Goal: Transaction & Acquisition: Purchase product/service

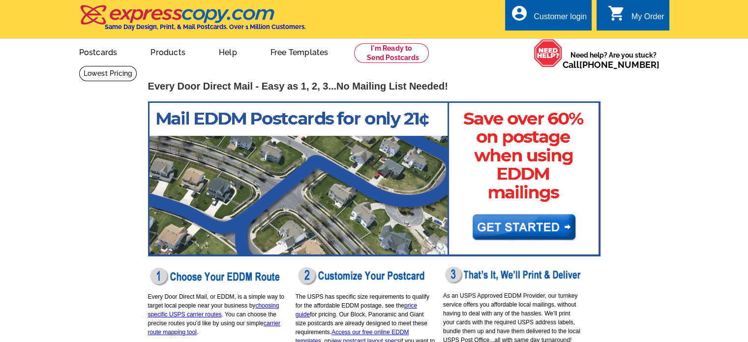
click at [520, 213] on img at bounding box center [374, 178] width 452 height 155
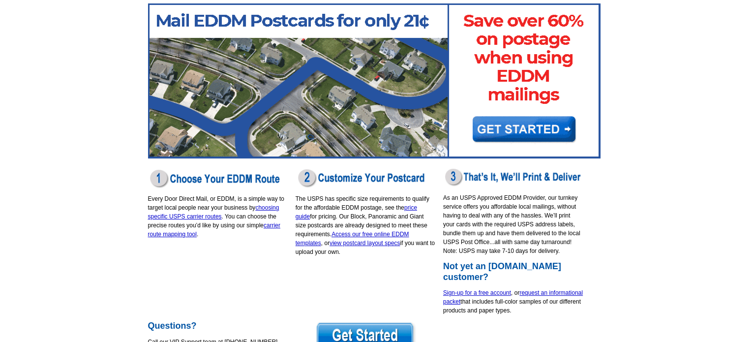
scroll to position [109, 0]
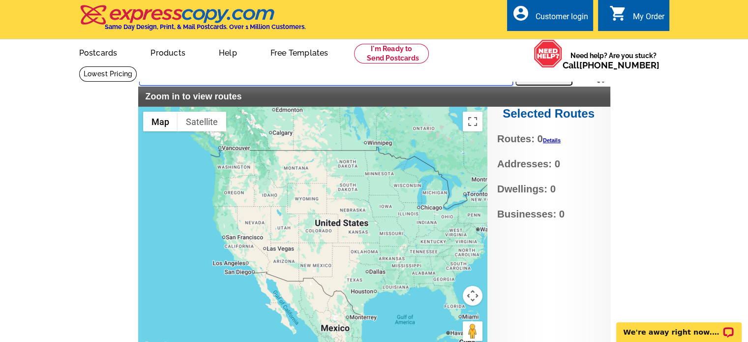
click at [364, 74] on input "text" at bounding box center [326, 77] width 374 height 18
type input "33141"
click at [528, 81] on button "Search" at bounding box center [543, 76] width 57 height 20
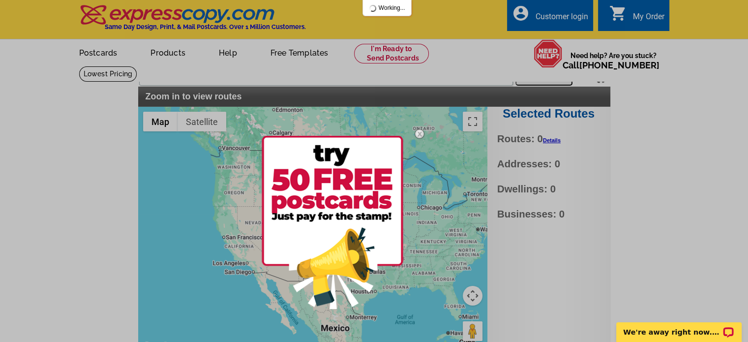
click at [422, 133] on img at bounding box center [419, 133] width 29 height 29
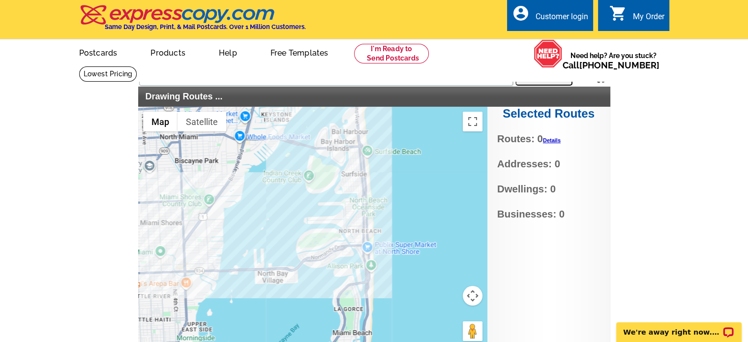
scroll to position [45, 0]
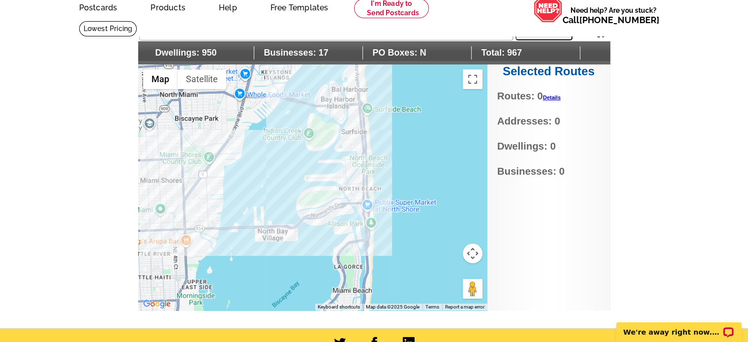
click at [358, 191] on div at bounding box center [312, 187] width 349 height 246
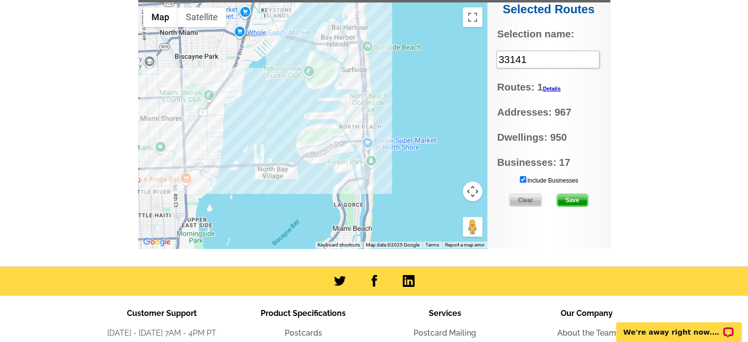
scroll to position [106, 0]
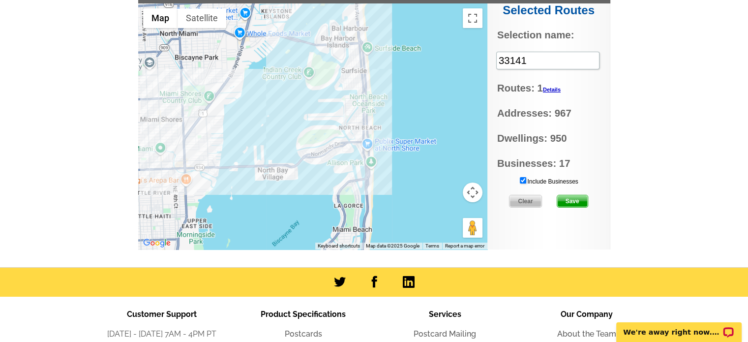
click at [575, 201] on span "Save" at bounding box center [572, 201] width 30 height 12
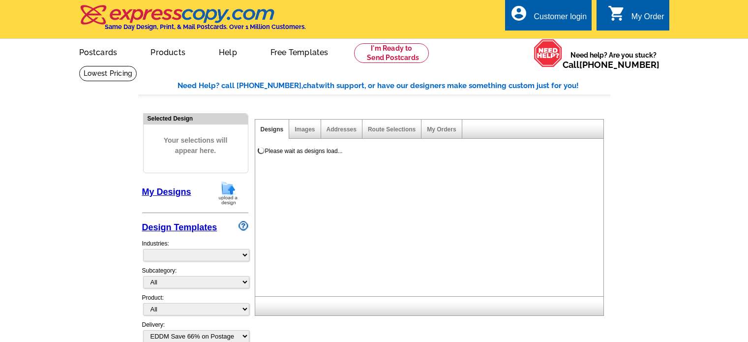
select select "4"
select select "785"
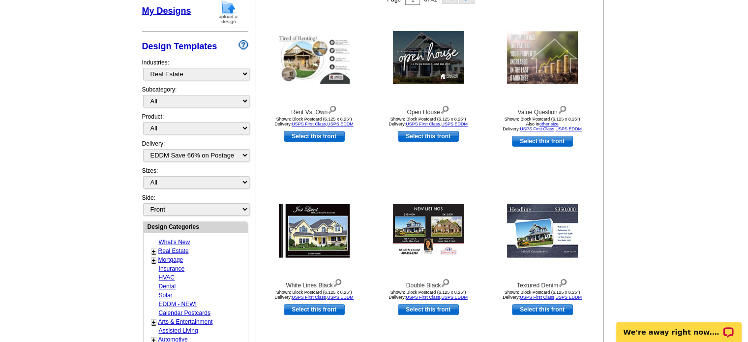
scroll to position [316, 0]
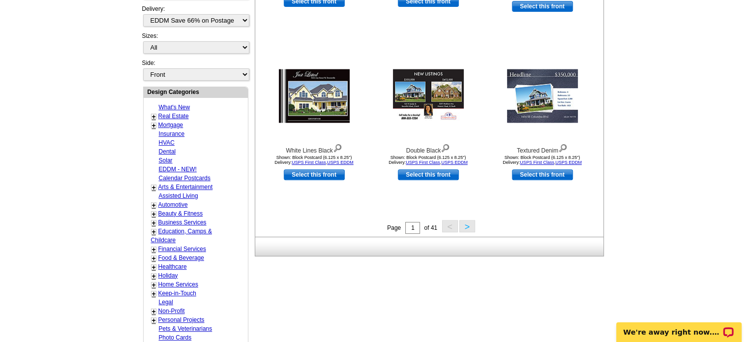
click at [173, 113] on link "Real Estate" at bounding box center [173, 116] width 30 height 7
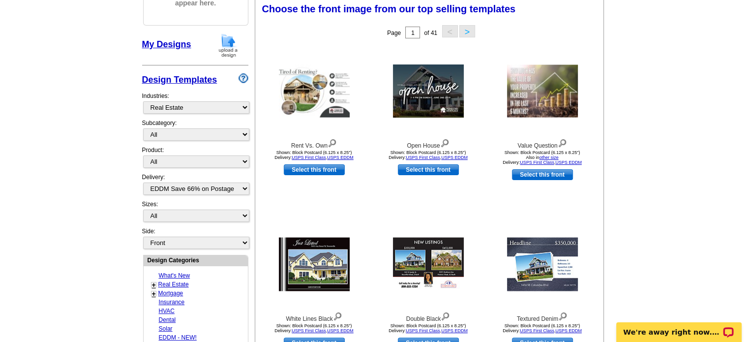
scroll to position [145, 0]
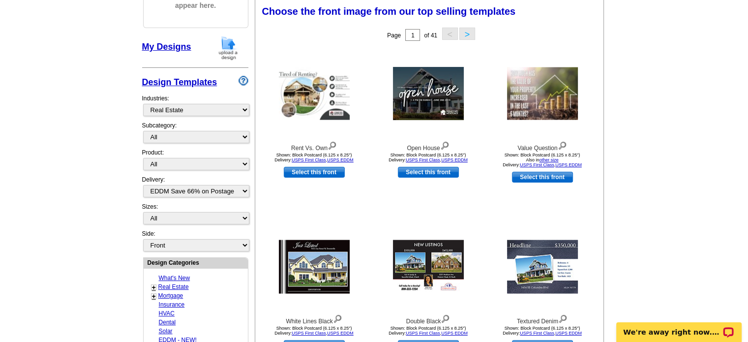
click at [152, 283] on link "+" at bounding box center [154, 287] width 4 height 8
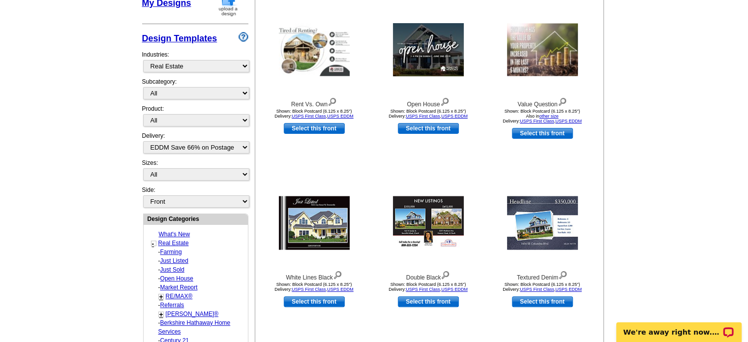
scroll to position [193, 0]
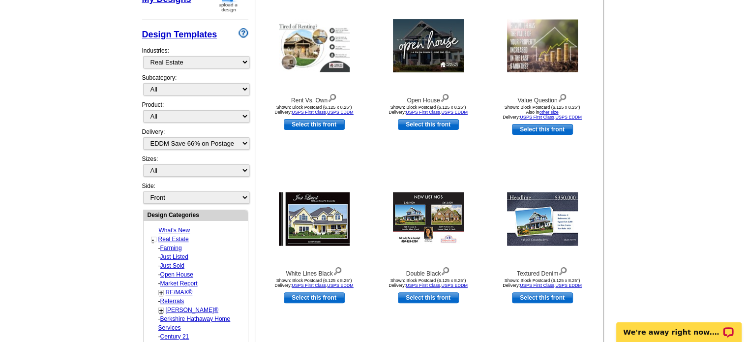
click at [177, 244] on link "Farming" at bounding box center [171, 247] width 22 height 7
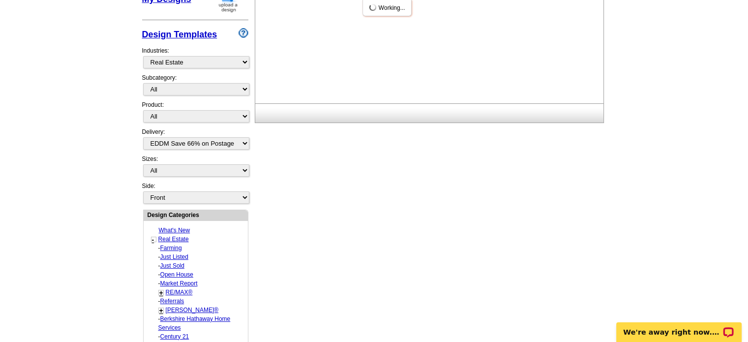
select select "1208"
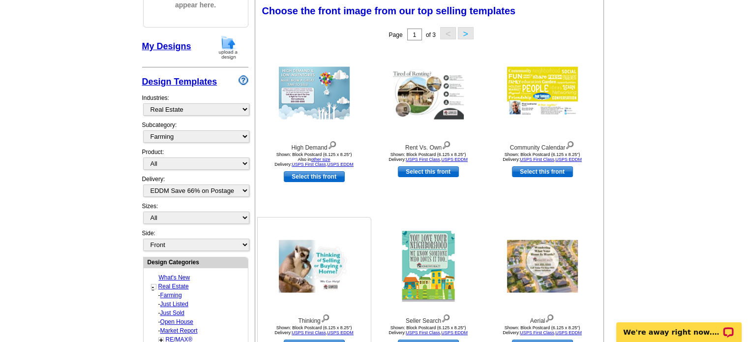
scroll to position [145, 0]
click at [330, 96] on img at bounding box center [314, 93] width 71 height 53
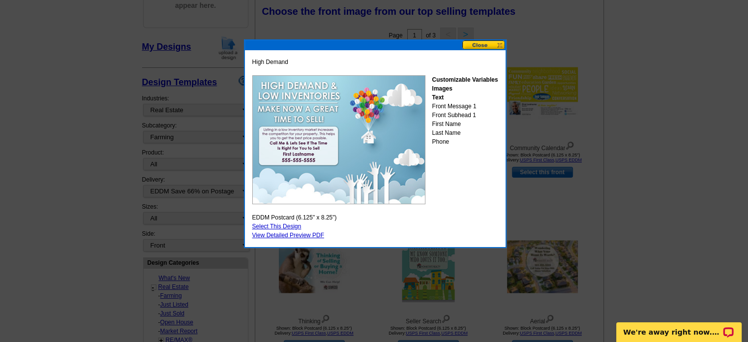
click at [489, 43] on button at bounding box center [483, 44] width 43 height 9
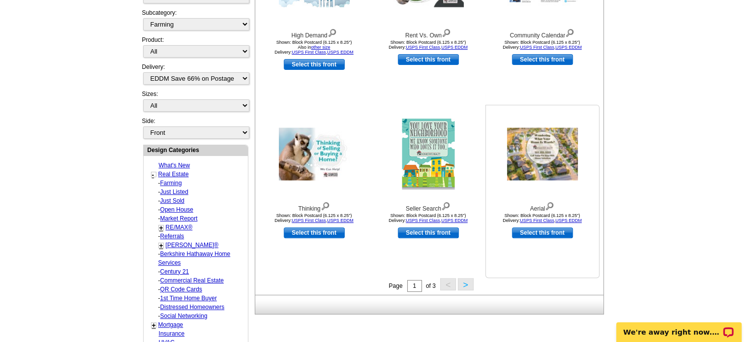
scroll to position [259, 0]
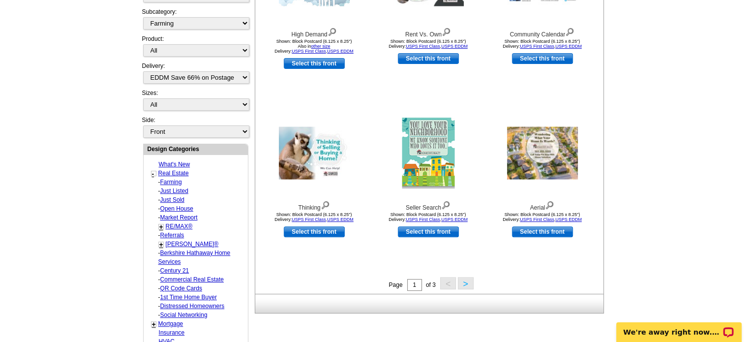
click at [460, 285] on button ">" at bounding box center [466, 283] width 16 height 12
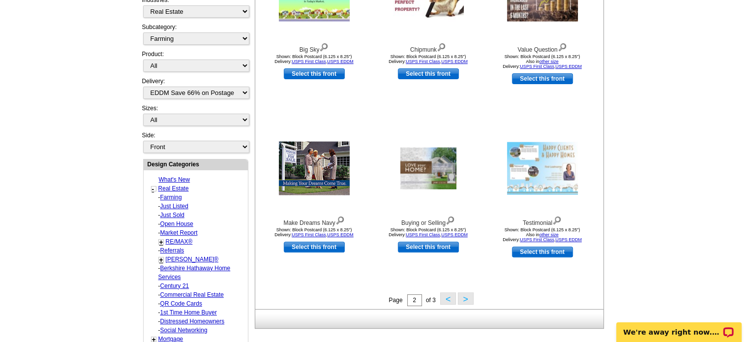
scroll to position [244, 0]
click at [465, 298] on button ">" at bounding box center [466, 297] width 16 height 12
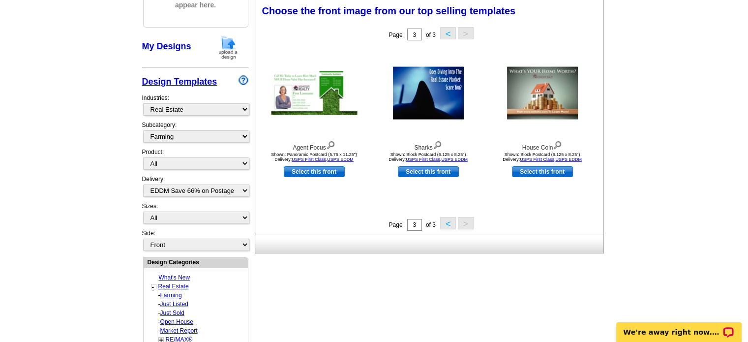
scroll to position [145, 0]
click at [447, 230] on button "<" at bounding box center [448, 223] width 16 height 12
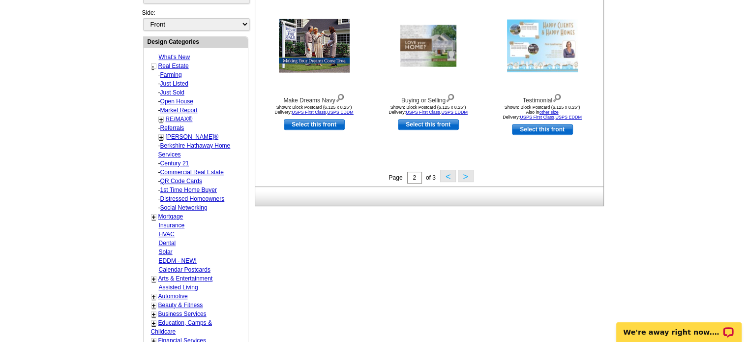
scroll to position [377, 0]
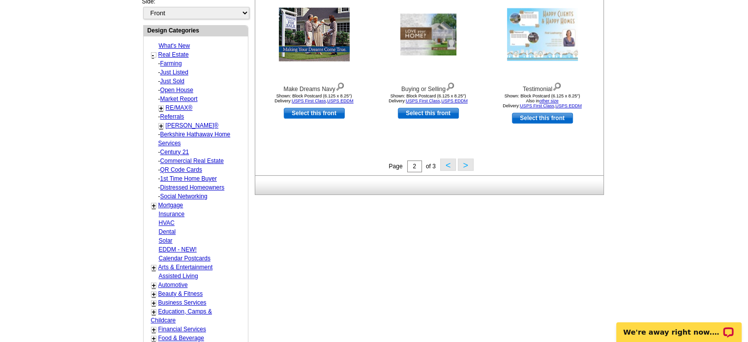
click at [442, 159] on button "<" at bounding box center [448, 164] width 16 height 12
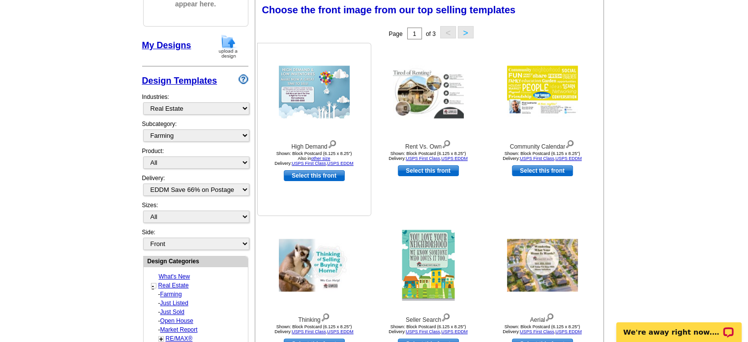
scroll to position [145, 0]
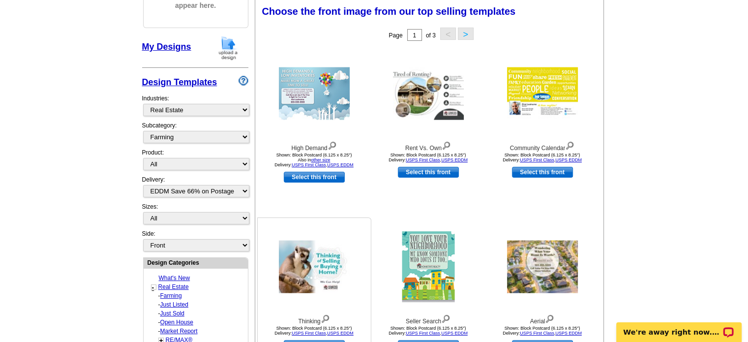
click at [321, 260] on img at bounding box center [314, 266] width 71 height 53
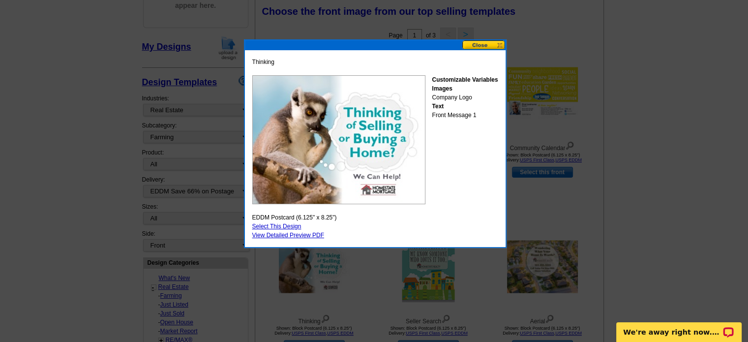
click at [289, 226] on link "Select This Design" at bounding box center [276, 226] width 49 height 7
select select "14"
select select "back"
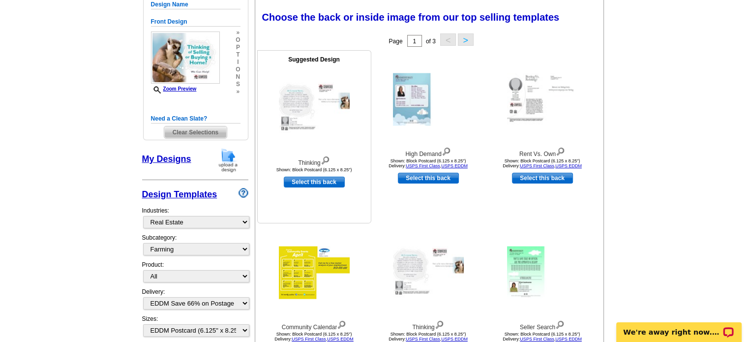
scroll to position [138, 0]
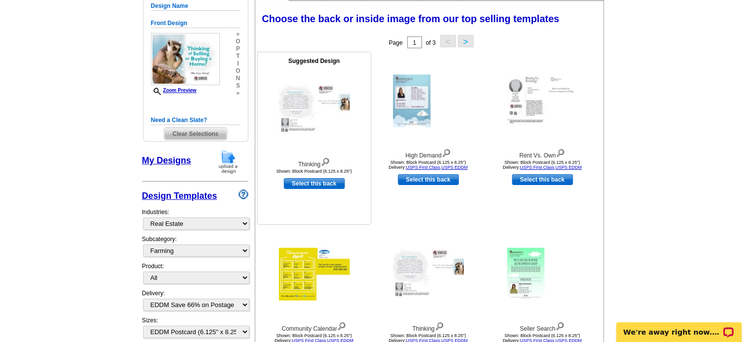
click at [326, 163] on img at bounding box center [324, 160] width 9 height 11
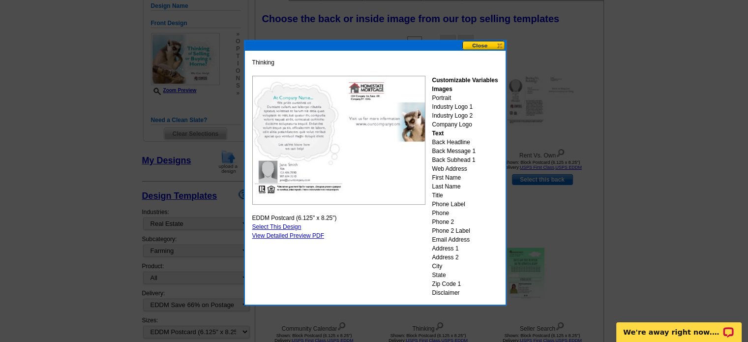
click at [496, 44] on button at bounding box center [483, 45] width 43 height 9
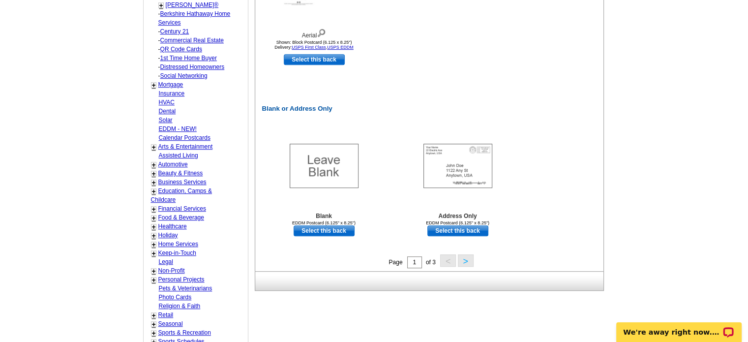
scroll to position [631, 0]
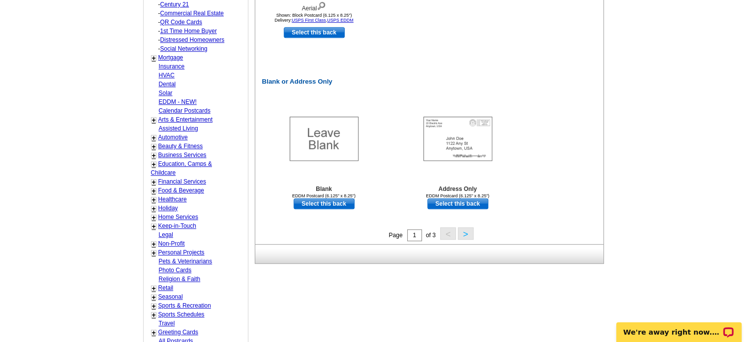
click at [464, 231] on button ">" at bounding box center [466, 233] width 16 height 12
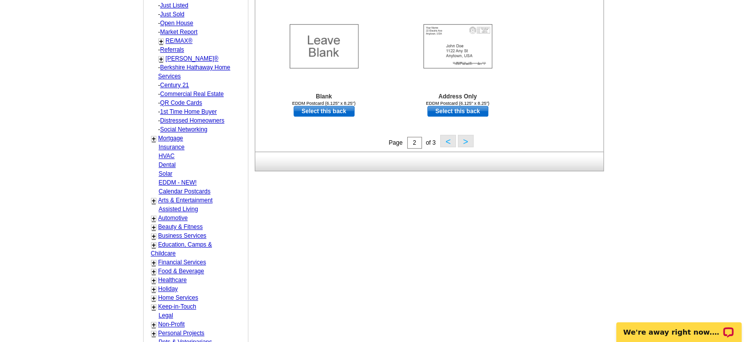
scroll to position [549, 0]
click at [463, 140] on button ">" at bounding box center [466, 141] width 16 height 12
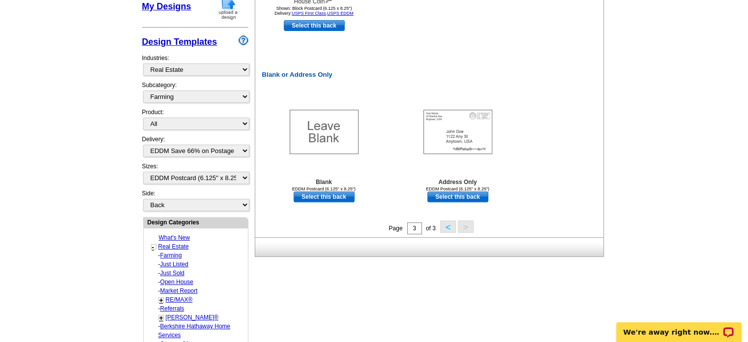
scroll to position [292, 0]
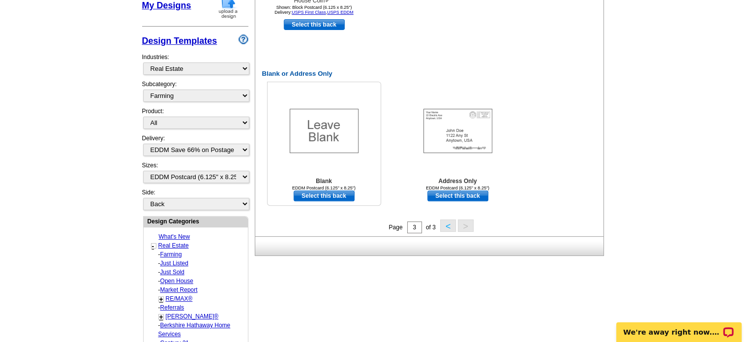
click at [321, 196] on link "Select this back" at bounding box center [323, 195] width 61 height 11
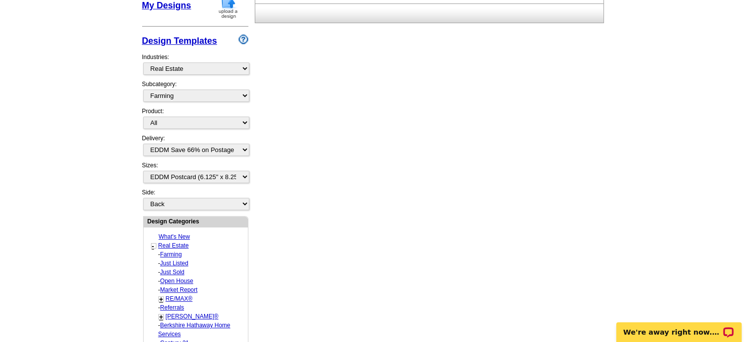
scroll to position [210, 0]
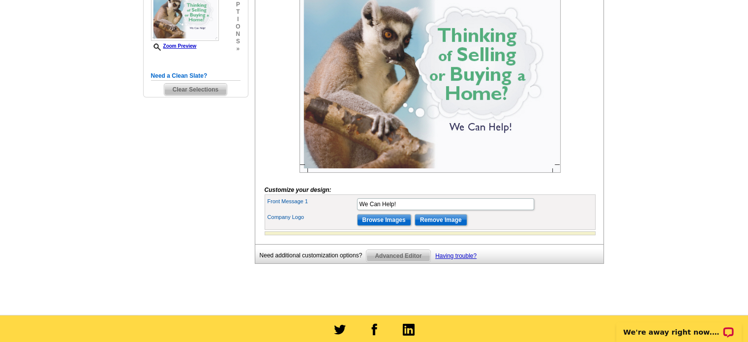
scroll to position [195, 0]
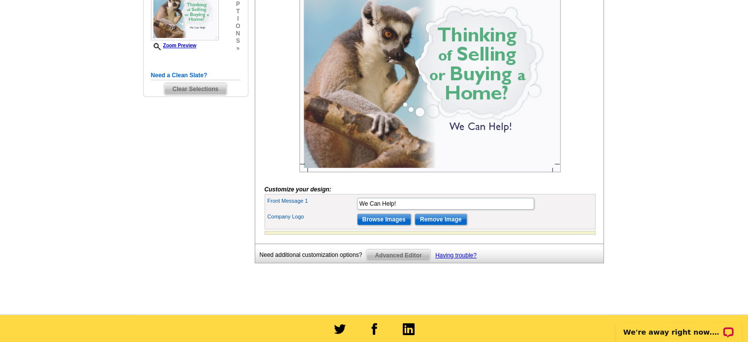
drag, startPoint x: 488, startPoint y: 142, endPoint x: 478, endPoint y: 142, distance: 9.8
click at [478, 142] on img at bounding box center [429, 73] width 261 height 198
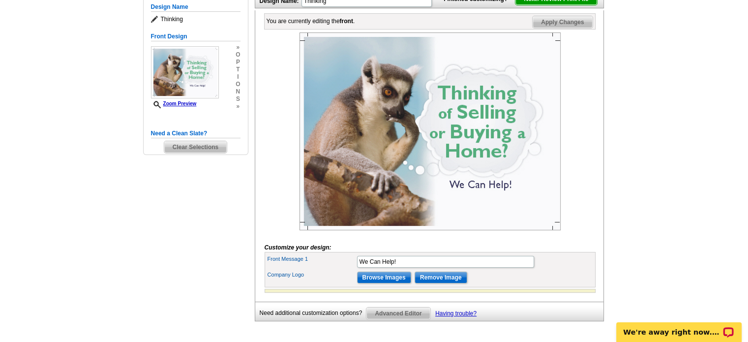
scroll to position [108, 0]
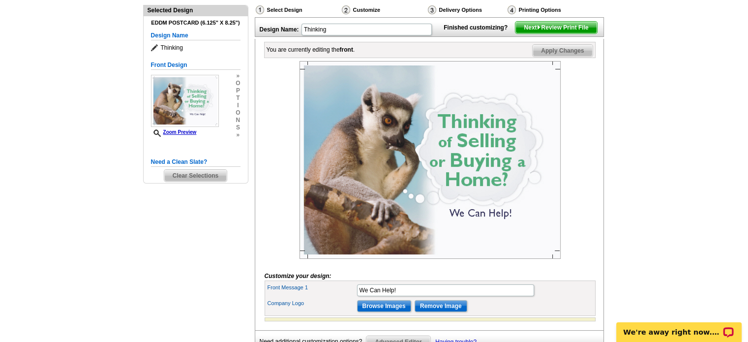
click at [579, 33] on span "Next Review Print File" at bounding box center [555, 28] width 81 height 12
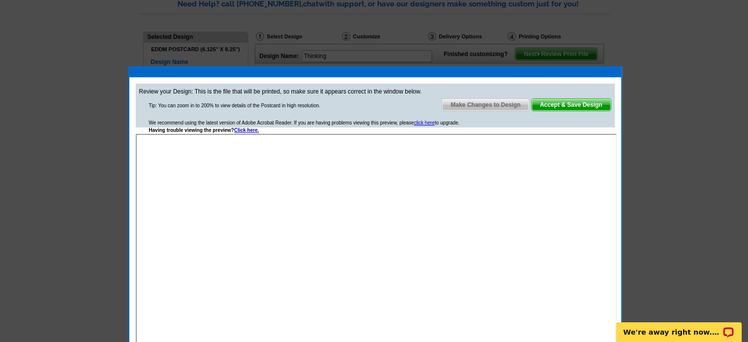
scroll to position [69, 0]
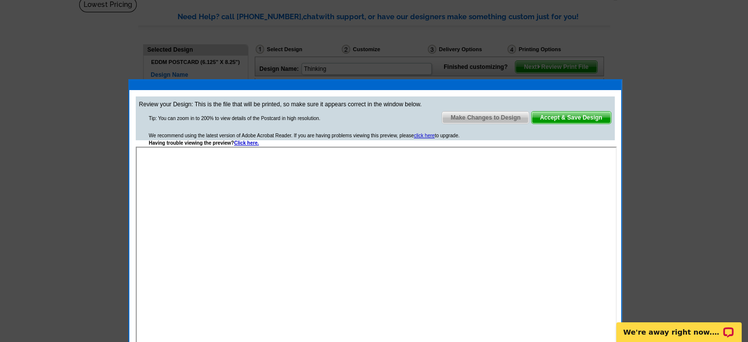
click at [641, 94] on div at bounding box center [374, 136] width 748 height 410
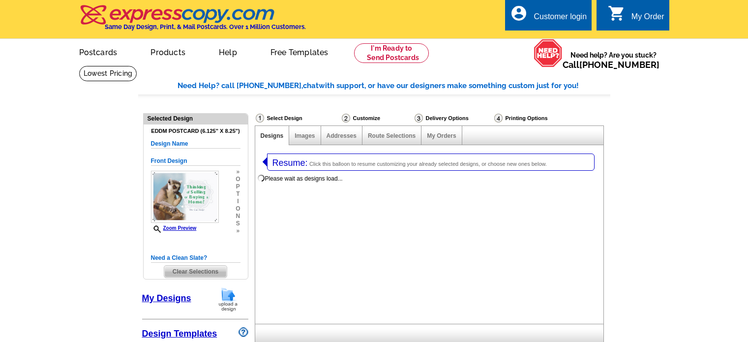
select select
select select "4"
select select "14"
select select "back"
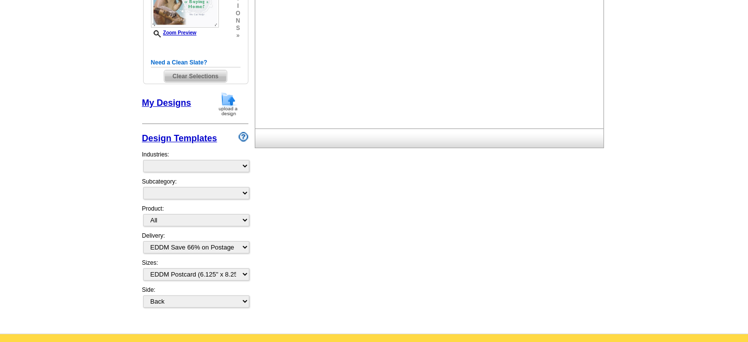
select select "785"
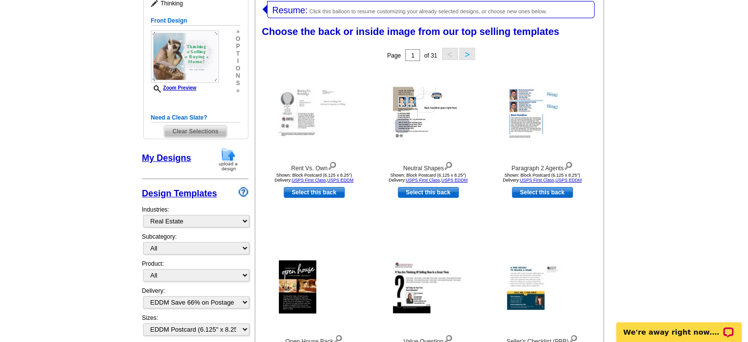
scroll to position [153, 0]
click at [466, 51] on button ">" at bounding box center [467, 53] width 16 height 12
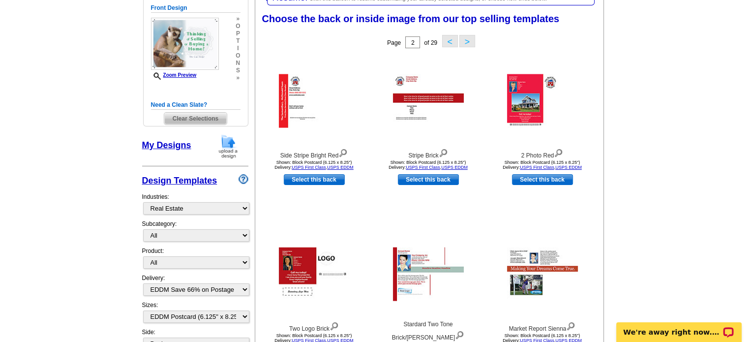
scroll to position [161, 0]
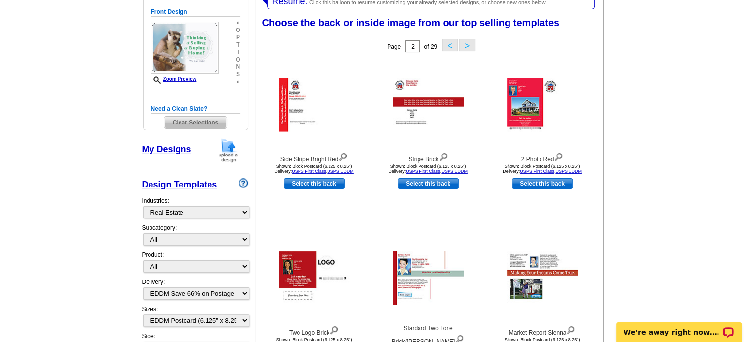
click at [466, 44] on button ">" at bounding box center [467, 45] width 16 height 12
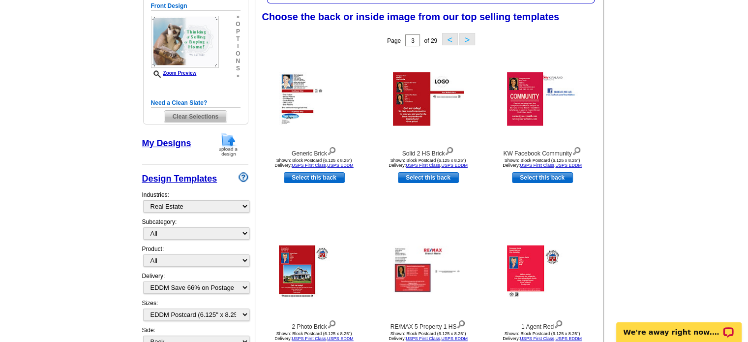
scroll to position [168, 0]
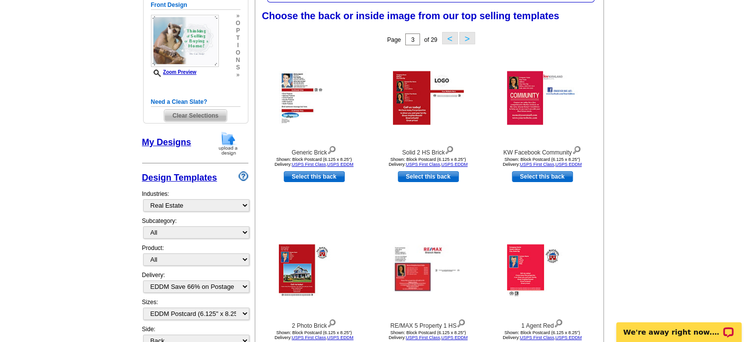
click at [467, 40] on button ">" at bounding box center [467, 38] width 16 height 12
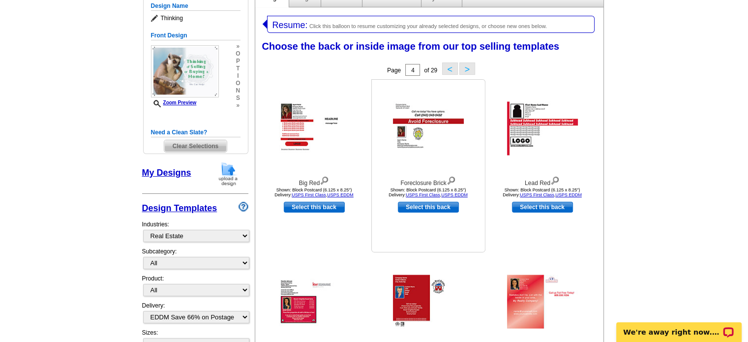
scroll to position [124, 0]
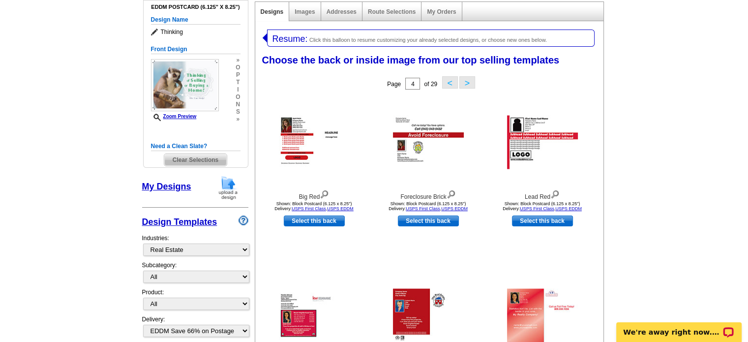
click at [463, 82] on button ">" at bounding box center [467, 82] width 16 height 12
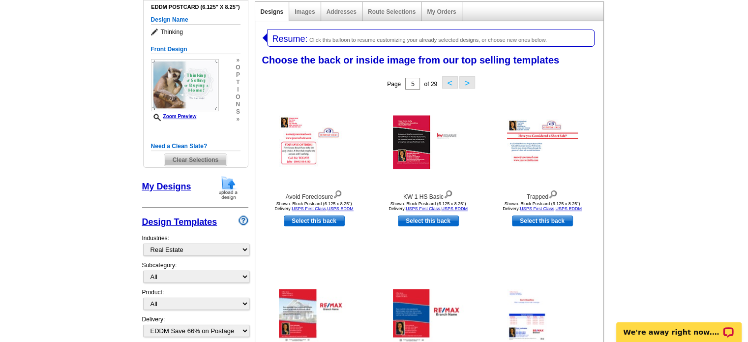
click at [466, 81] on button ">" at bounding box center [467, 82] width 16 height 12
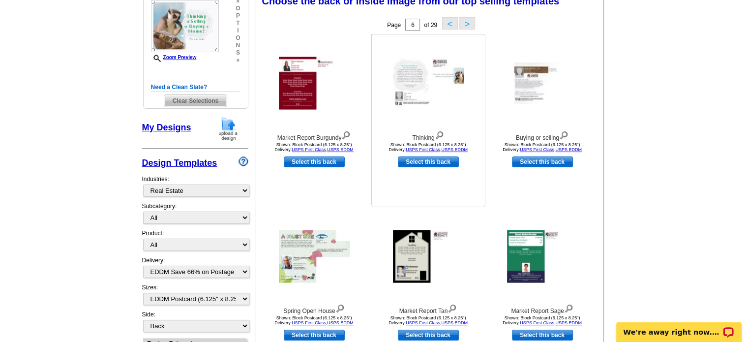
scroll to position [173, 0]
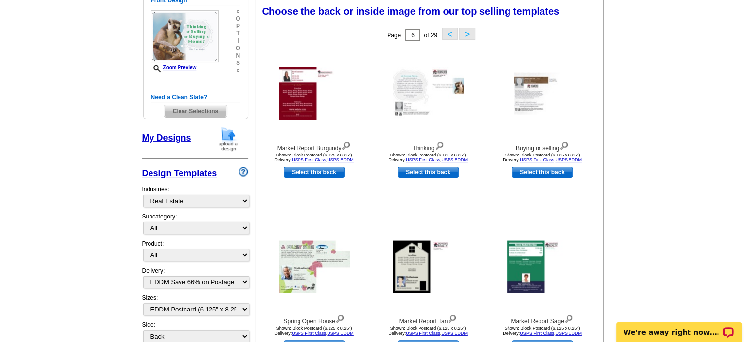
click at [465, 32] on button ">" at bounding box center [467, 34] width 16 height 12
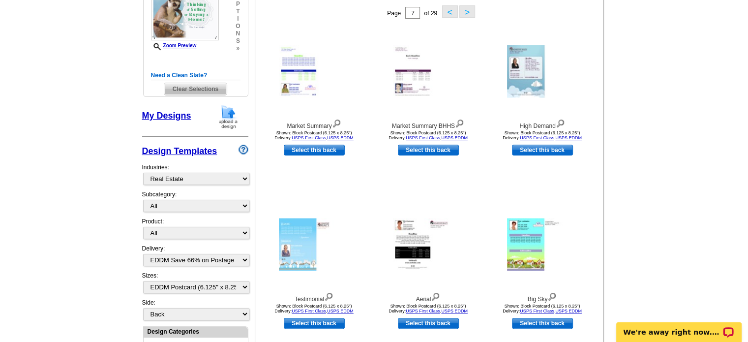
scroll to position [190, 0]
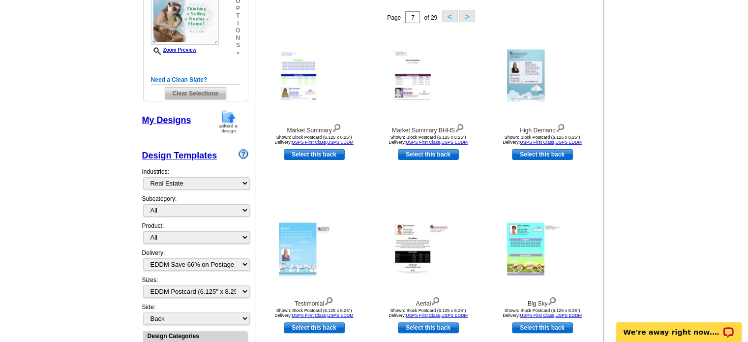
click at [467, 14] on button ">" at bounding box center [467, 16] width 16 height 12
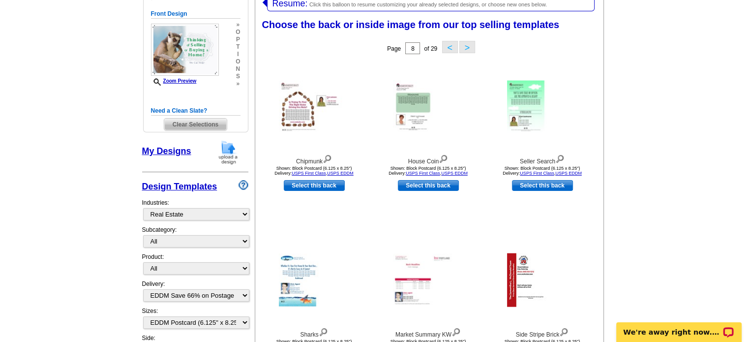
scroll to position [164, 0]
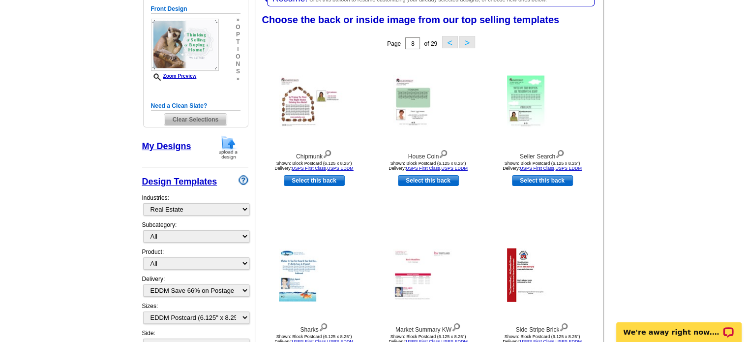
click at [468, 39] on button ">" at bounding box center [467, 42] width 16 height 12
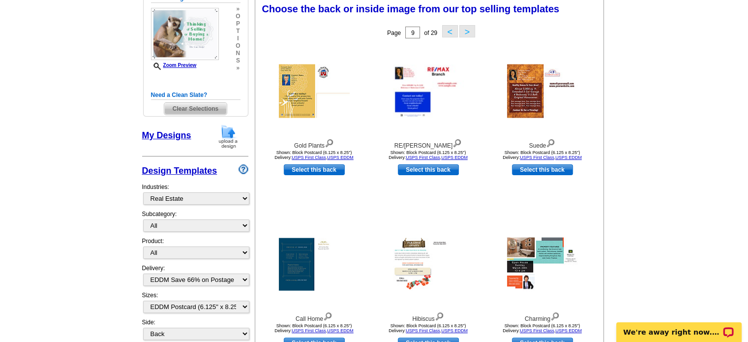
scroll to position [174, 0]
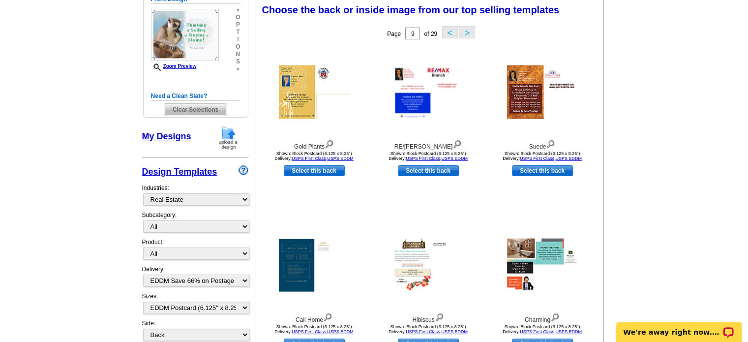
click at [468, 33] on button ">" at bounding box center [467, 32] width 16 height 12
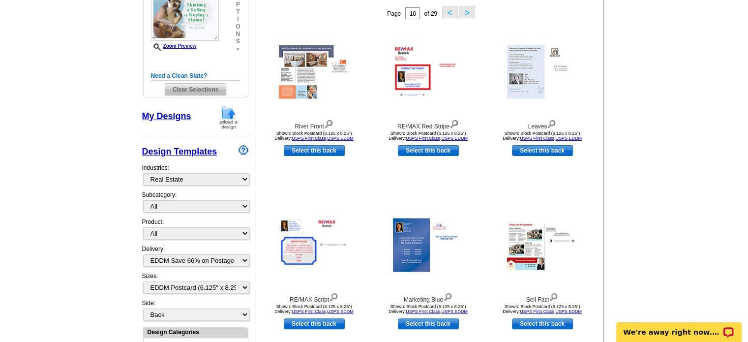
scroll to position [178, 0]
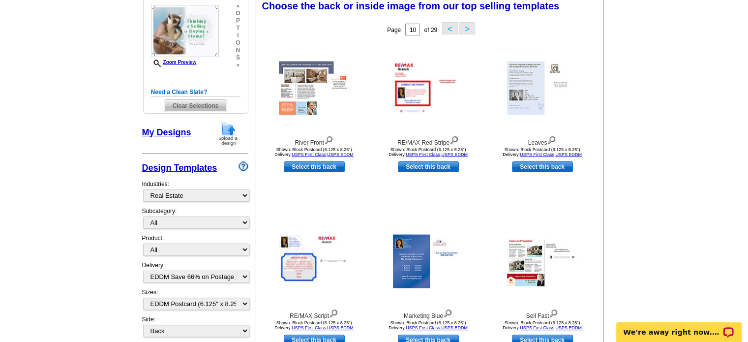
click at [468, 24] on button ">" at bounding box center [467, 28] width 16 height 12
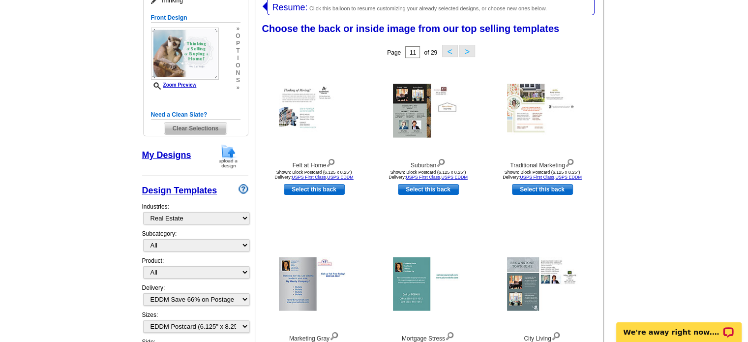
scroll to position [142, 0]
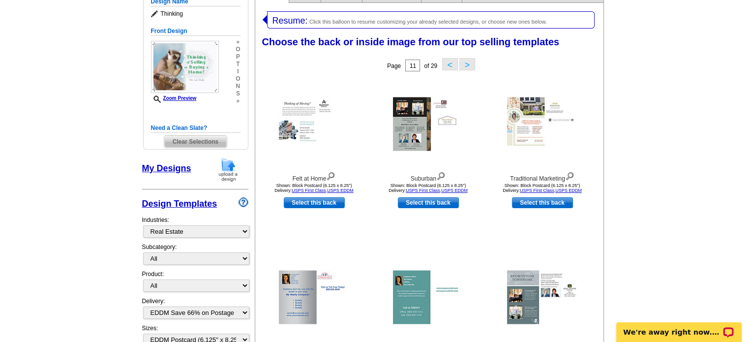
click at [455, 57] on div "Page 11 of 29 < >" at bounding box center [431, 66] width 348 height 20
click at [463, 58] on button ">" at bounding box center [467, 64] width 16 height 12
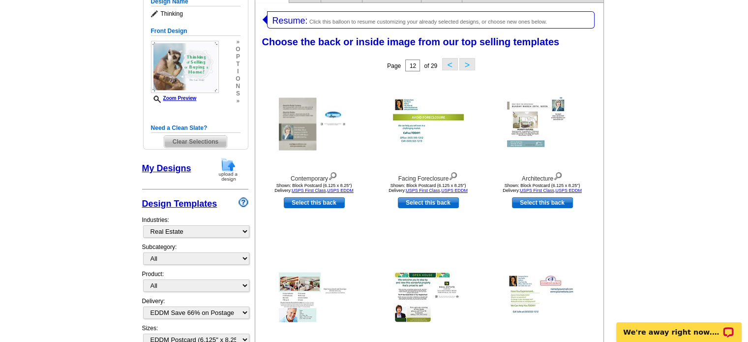
click at [463, 58] on button ">" at bounding box center [467, 64] width 16 height 12
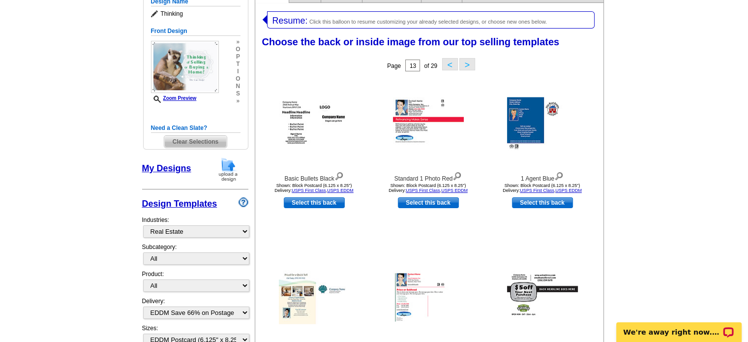
click at [468, 62] on button ">" at bounding box center [467, 64] width 16 height 12
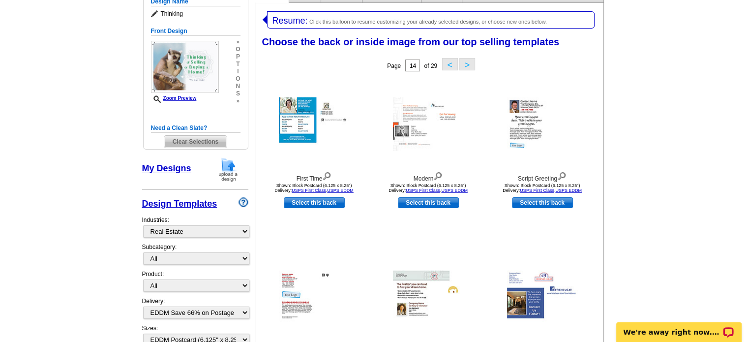
click at [468, 62] on button ">" at bounding box center [467, 64] width 16 height 12
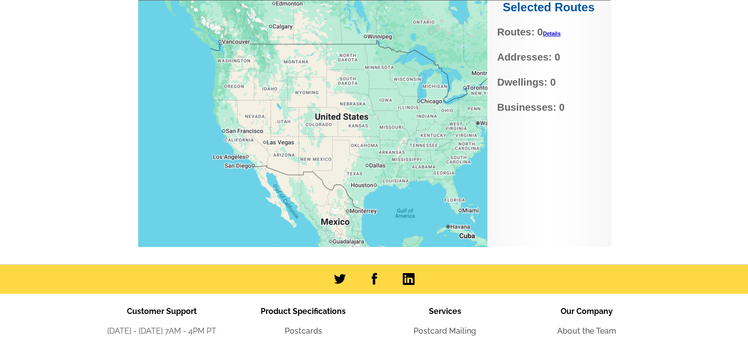
scroll to position [106, 0]
drag, startPoint x: 0, startPoint y: 0, endPoint x: 537, endPoint y: 61, distance: 540.2
click at [537, 61] on div "Settings Display PO Boxes 33141 Search Zoom in to view routes Selected Routes R…" at bounding box center [374, 102] width 472 height 287
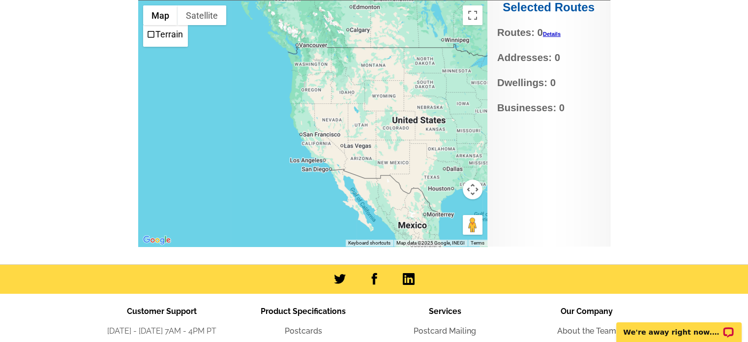
scroll to position [24, 0]
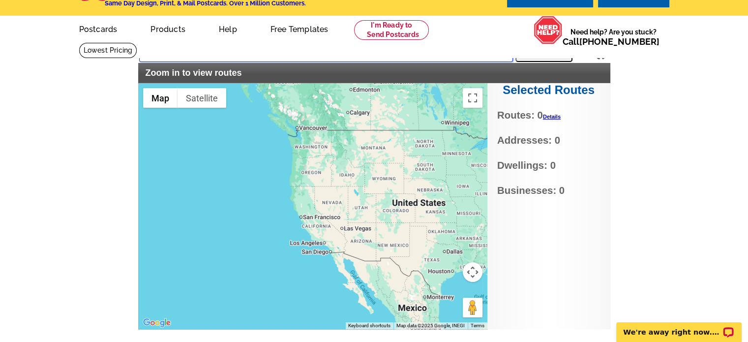
drag, startPoint x: 212, startPoint y: 53, endPoint x: 188, endPoint y: 59, distance: 24.6
click at [188, 59] on input "33141" at bounding box center [326, 53] width 374 height 18
click at [250, 55] on input "33151" at bounding box center [326, 53] width 374 height 18
type input "33159"
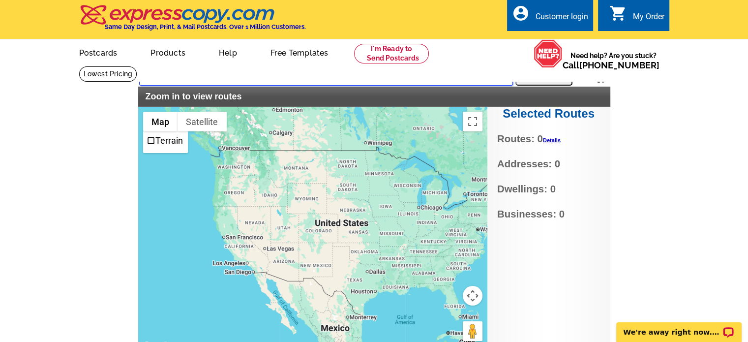
click at [201, 79] on input "text" at bounding box center [326, 77] width 374 height 18
type input "33141"
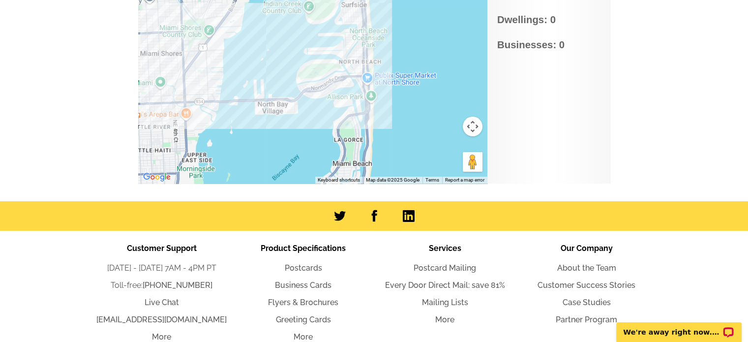
scroll to position [172, 0]
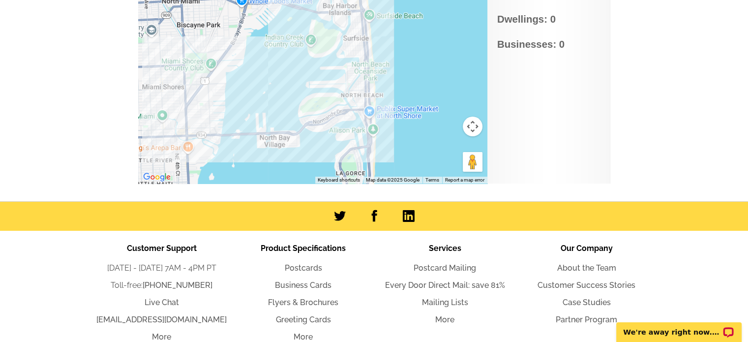
drag, startPoint x: 406, startPoint y: 26, endPoint x: 408, endPoint y: 68, distance: 42.3
click at [408, 68] on div at bounding box center [312, 61] width 349 height 246
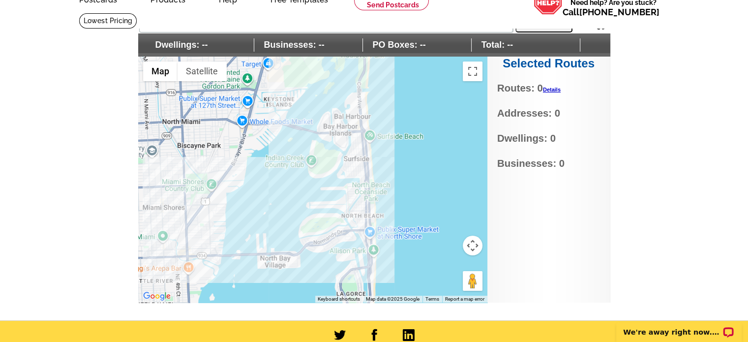
scroll to position [53, 0]
click at [313, 217] on div at bounding box center [312, 180] width 349 height 246
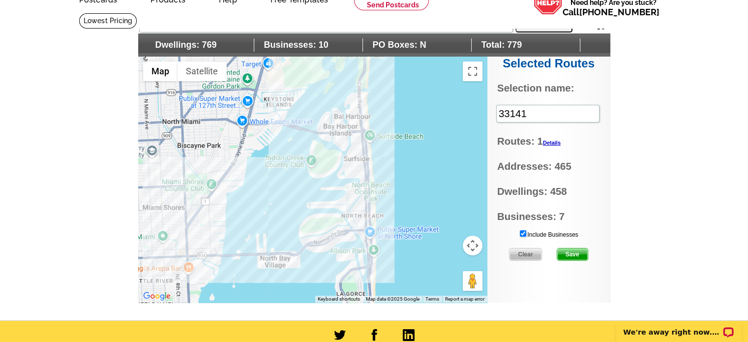
click at [313, 233] on div at bounding box center [312, 180] width 349 height 246
click at [317, 238] on div at bounding box center [312, 180] width 349 height 246
click at [317, 246] on div at bounding box center [312, 180] width 349 height 246
click at [305, 246] on div at bounding box center [312, 180] width 349 height 246
click at [345, 231] on div at bounding box center [312, 180] width 349 height 246
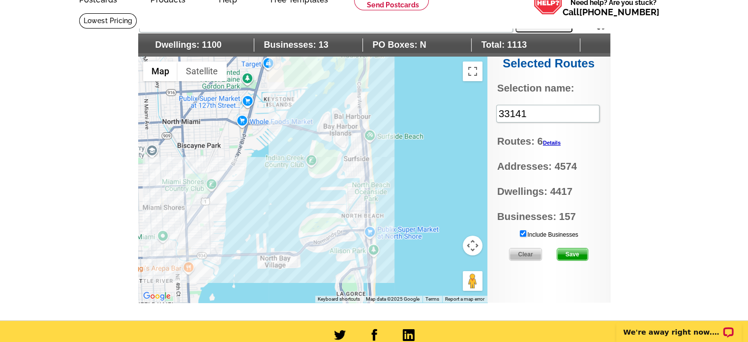
click at [348, 237] on div at bounding box center [312, 180] width 349 height 246
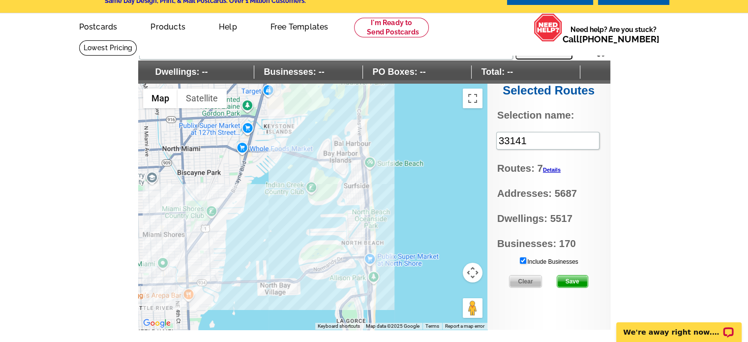
scroll to position [20, 0]
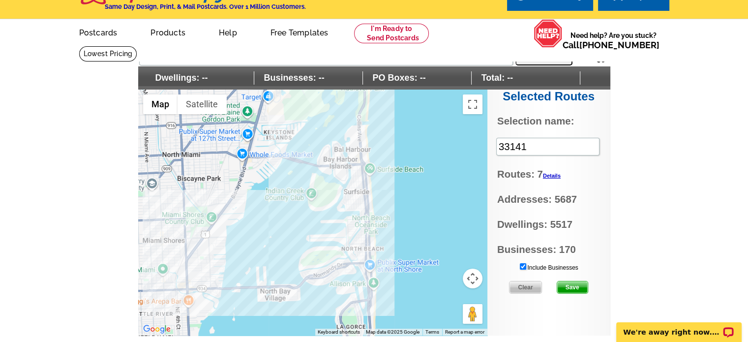
click at [576, 285] on span "Save" at bounding box center [572, 287] width 30 height 12
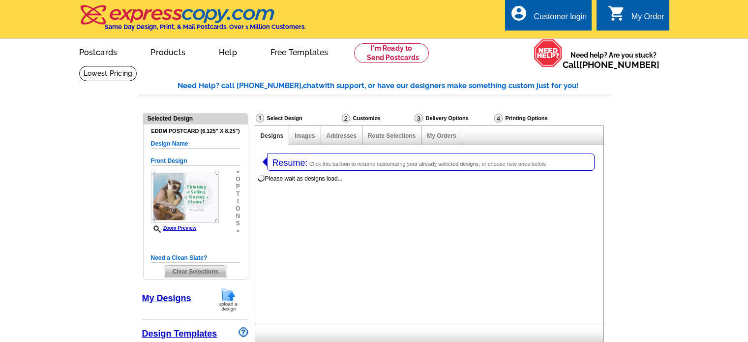
select select "1"
select select "4"
select select "14"
select select "back"
select select "785"
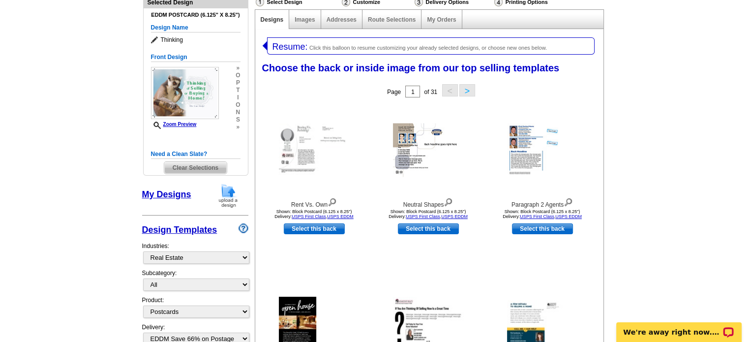
scroll to position [116, 0]
click at [472, 92] on button ">" at bounding box center [467, 90] width 16 height 12
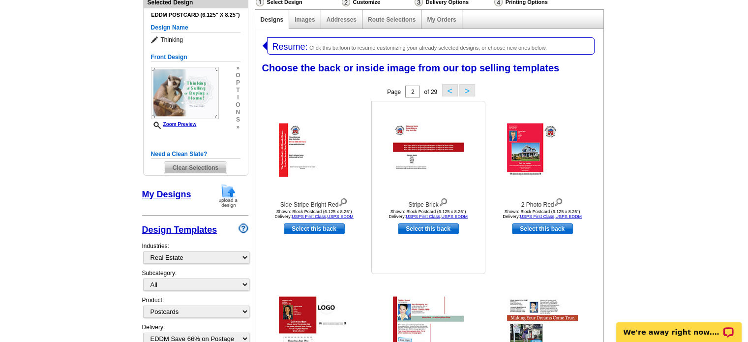
scroll to position [211, 0]
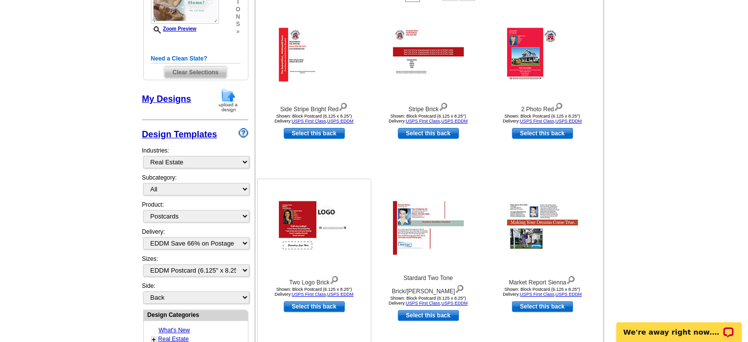
drag, startPoint x: 333, startPoint y: 211, endPoint x: 307, endPoint y: 231, distance: 32.6
click at [307, 231] on img at bounding box center [314, 228] width 71 height 54
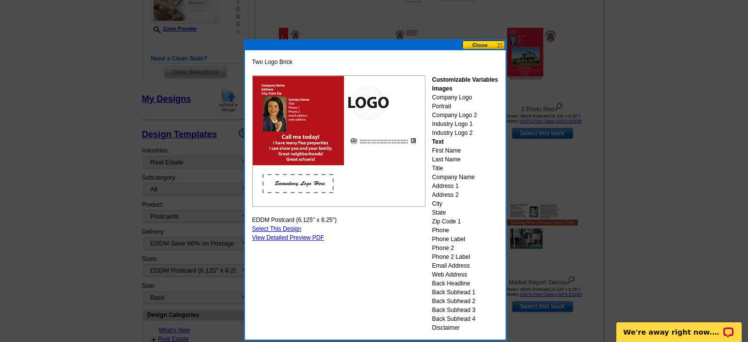
click at [485, 45] on button at bounding box center [483, 44] width 43 height 9
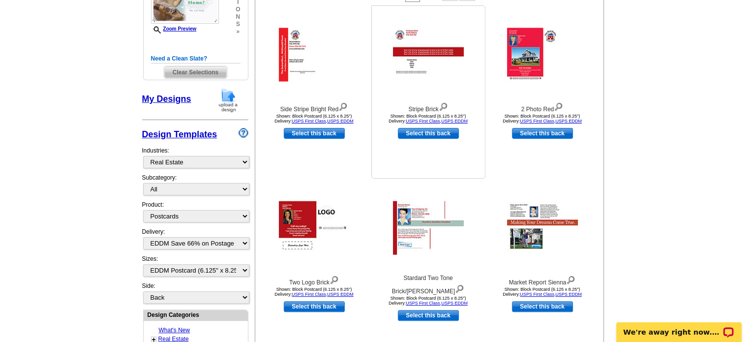
click at [425, 51] on img at bounding box center [428, 55] width 71 height 54
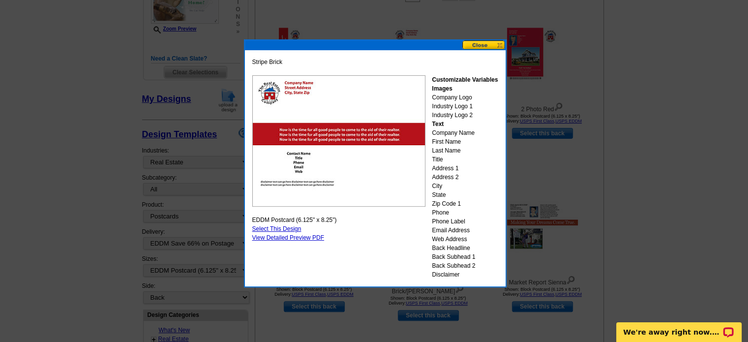
click at [489, 46] on button at bounding box center [483, 44] width 43 height 9
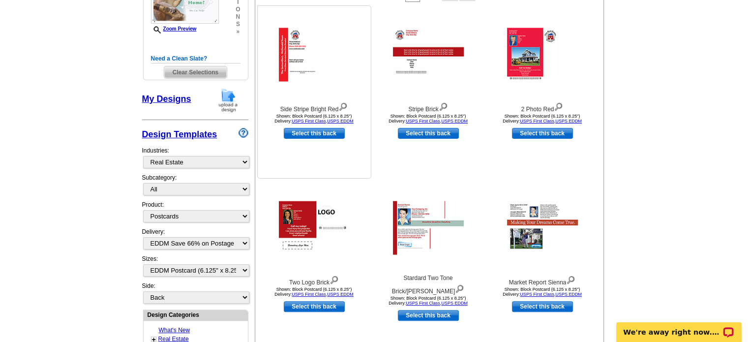
click at [289, 57] on img at bounding box center [314, 55] width 71 height 54
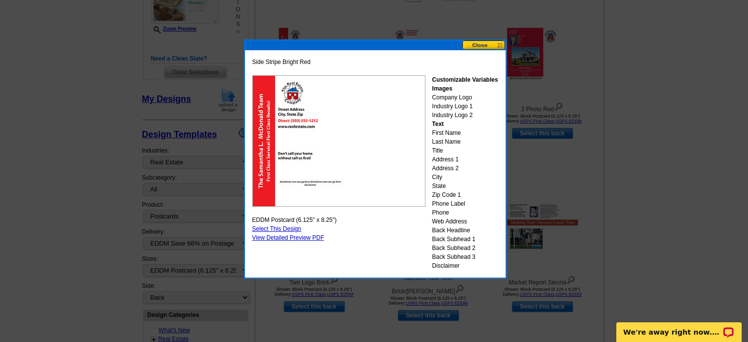
click at [486, 45] on button at bounding box center [483, 44] width 43 height 9
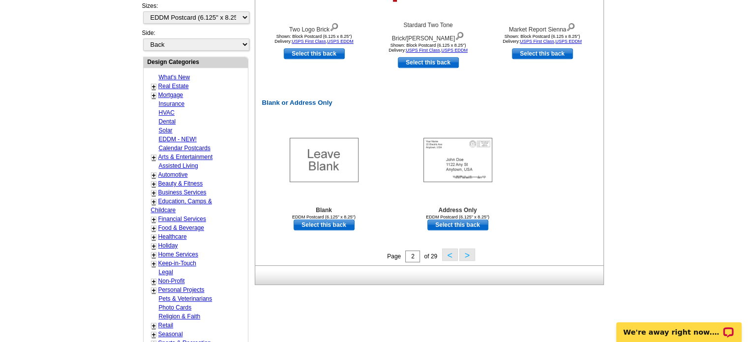
scroll to position [467, 0]
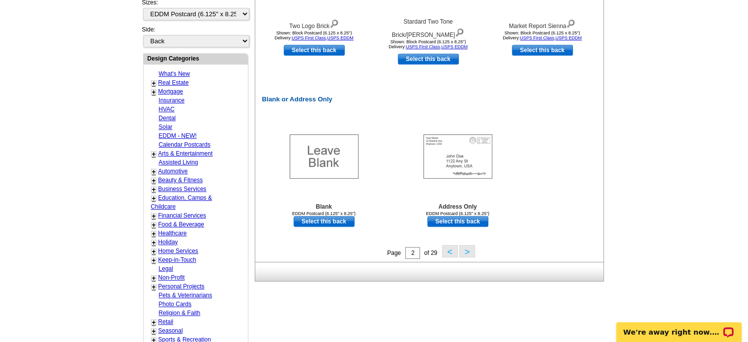
click at [154, 79] on link "+" at bounding box center [154, 83] width 4 height 8
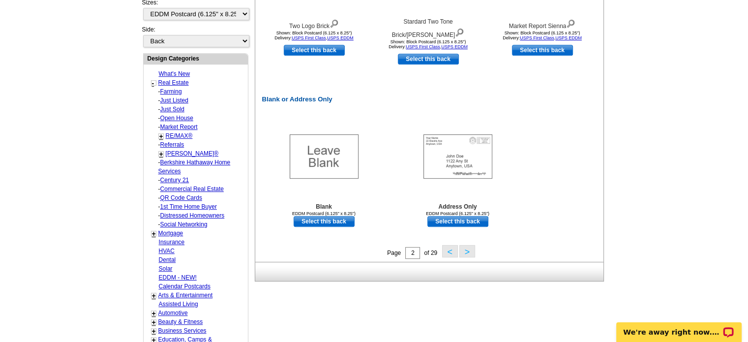
click at [173, 88] on link "Farming" at bounding box center [171, 91] width 22 height 7
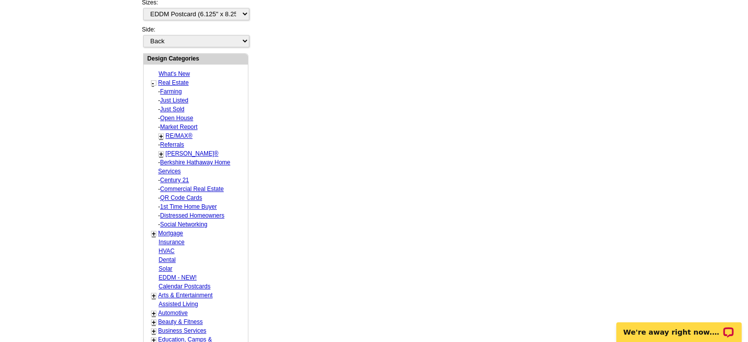
select select "1208"
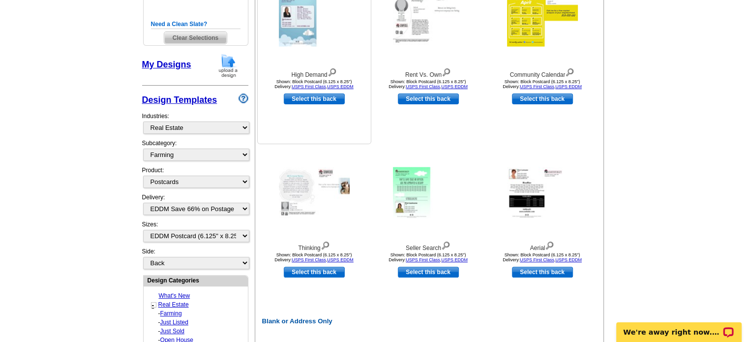
scroll to position [248, 0]
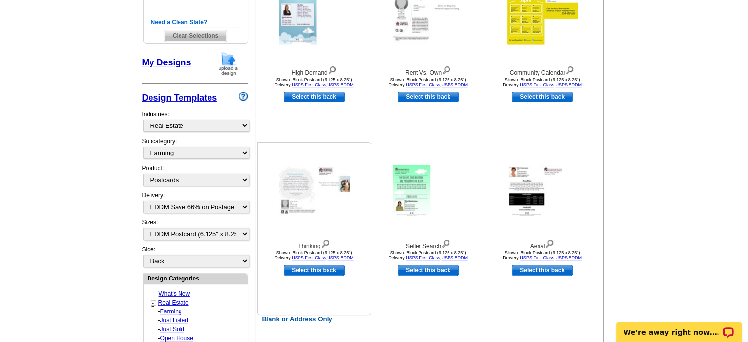
click at [320, 268] on link "Select this back" at bounding box center [314, 269] width 61 height 11
select select "front"
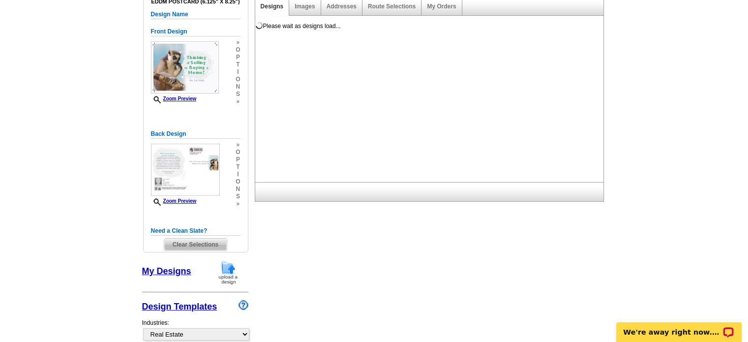
scroll to position [124, 0]
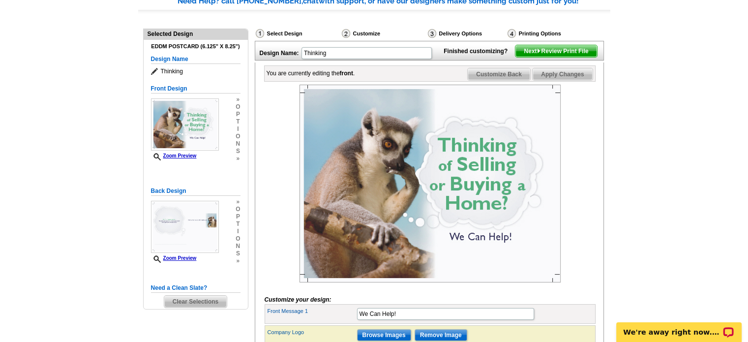
scroll to position [163, 0]
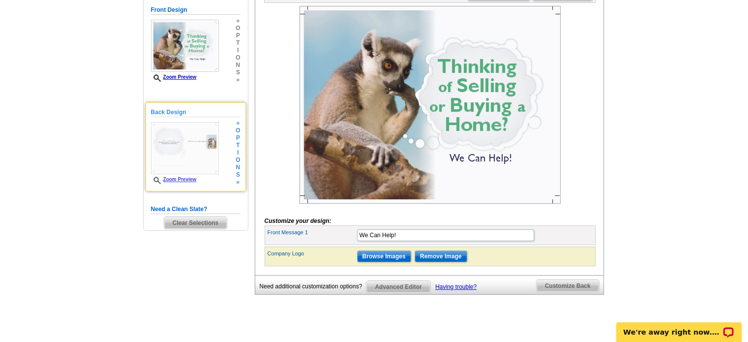
click at [215, 155] on img at bounding box center [185, 148] width 68 height 52
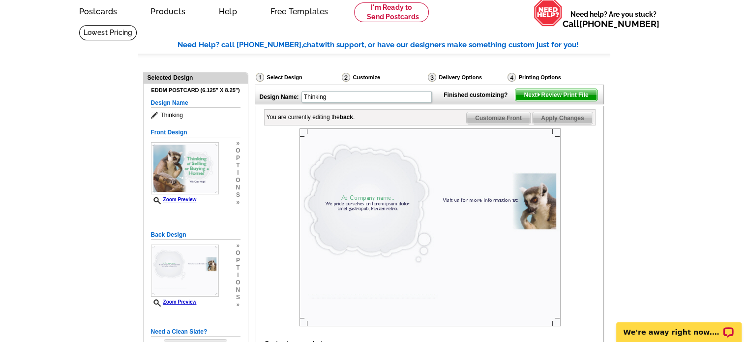
scroll to position [79, 0]
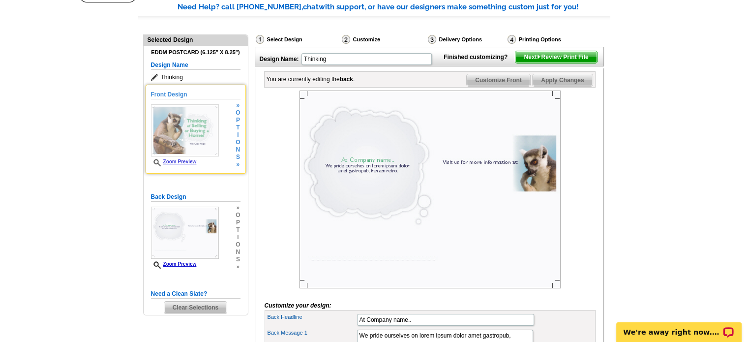
click at [206, 128] on img at bounding box center [185, 130] width 68 height 52
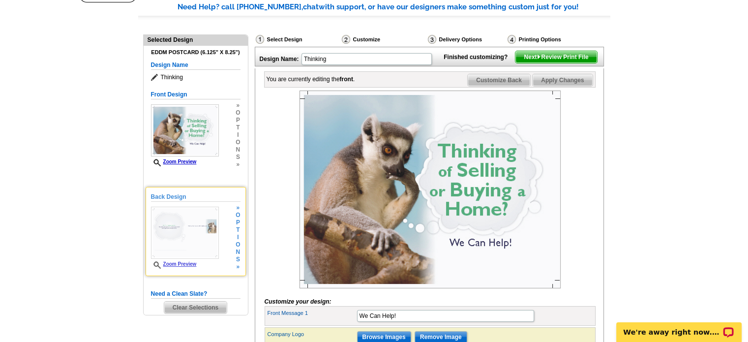
click at [221, 220] on div "Back Design Zoom Preview » o p t i o n s »" at bounding box center [195, 231] width 89 height 78
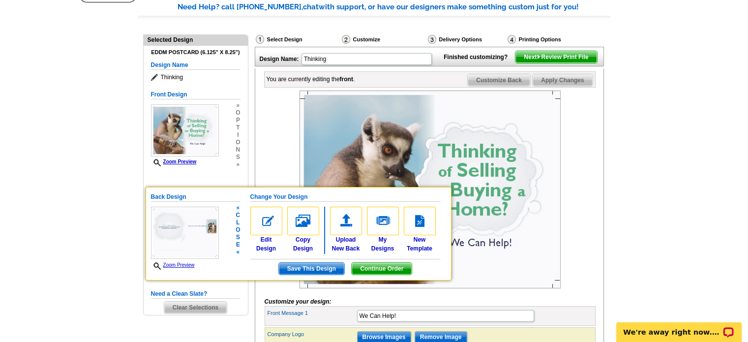
click at [182, 211] on img at bounding box center [185, 232] width 68 height 52
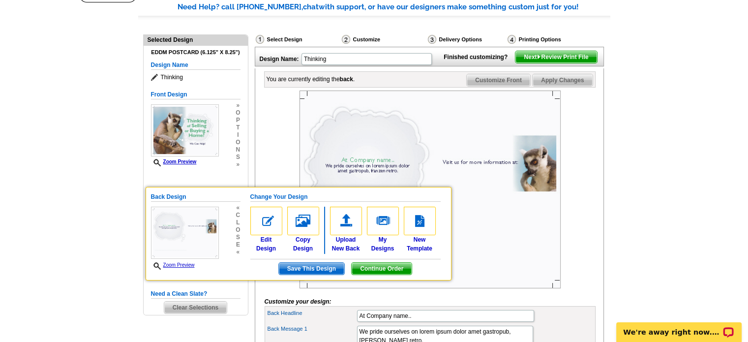
click at [391, 262] on span "Continue Order" at bounding box center [381, 268] width 60 height 12
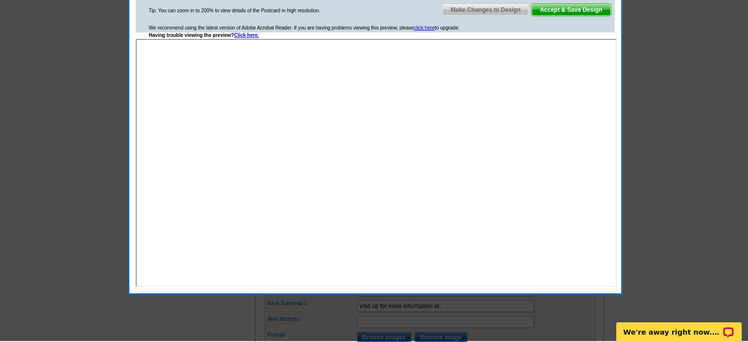
scroll to position [145, 0]
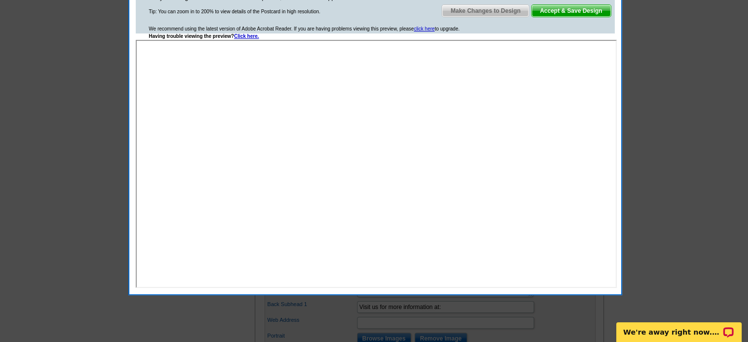
click at [583, 9] on span "Accept & Save Design" at bounding box center [570, 11] width 79 height 12
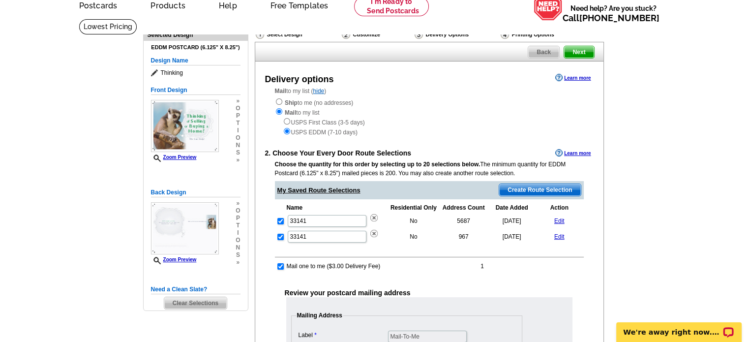
scroll to position [147, 0]
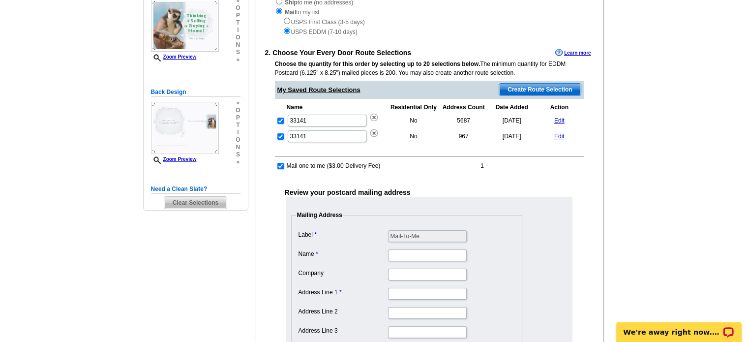
click at [563, 135] on link "Edit" at bounding box center [559, 136] width 10 height 7
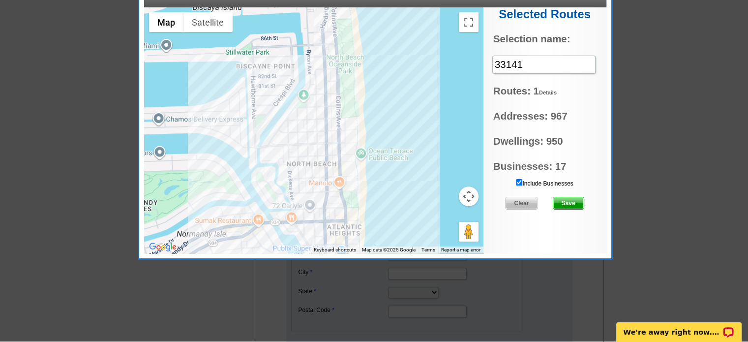
scroll to position [224, 0]
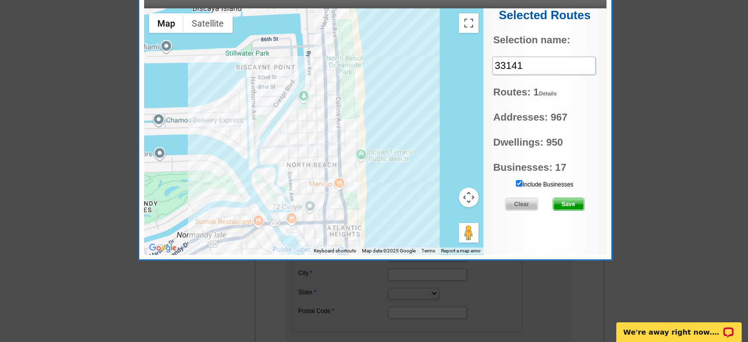
type input "[STREET_ADDRESS]"
click at [532, 202] on span "Clear" at bounding box center [520, 204] width 31 height 12
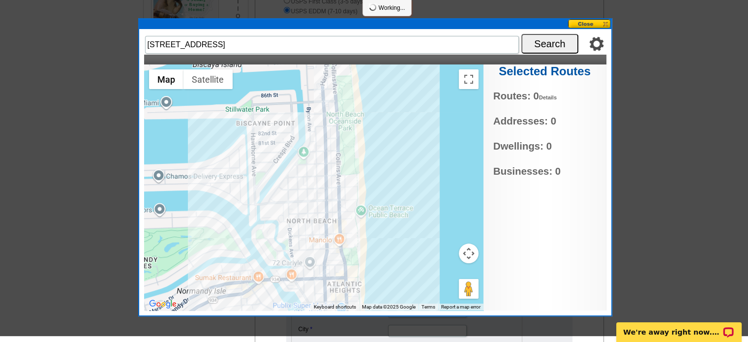
scroll to position [161, 0]
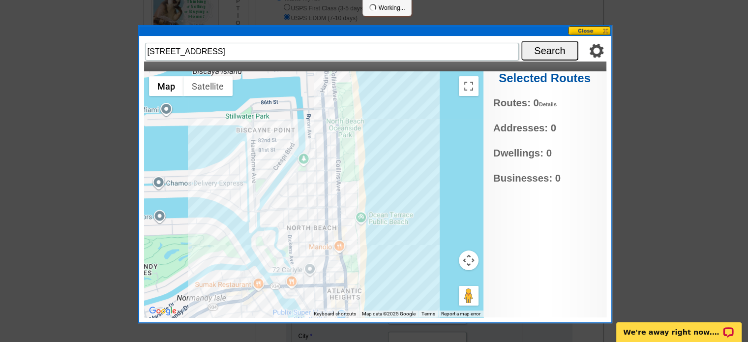
click at [588, 31] on button at bounding box center [589, 30] width 43 height 9
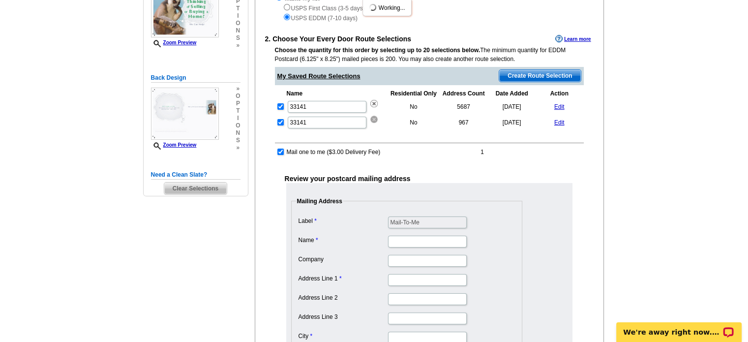
click at [375, 117] on img at bounding box center [373, 118] width 7 height 7
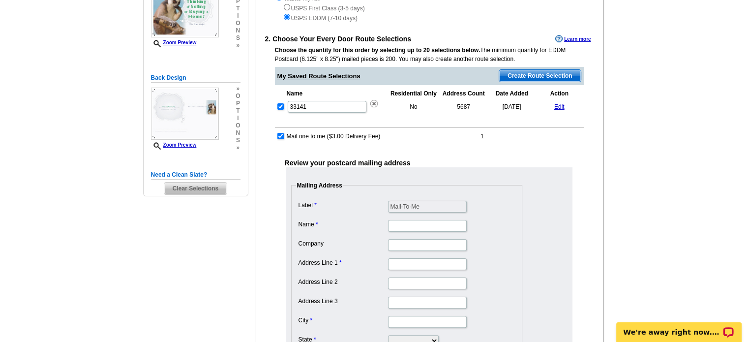
click at [562, 107] on link "Edit" at bounding box center [559, 106] width 10 height 7
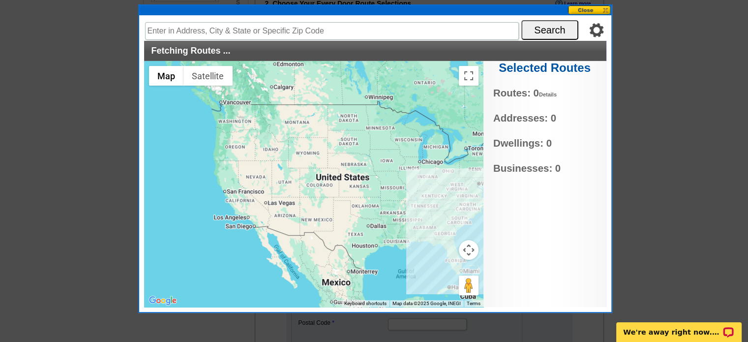
scroll to position [196, 0]
click at [517, 140] on span "Dwellings: 0" at bounding box center [544, 143] width 103 height 15
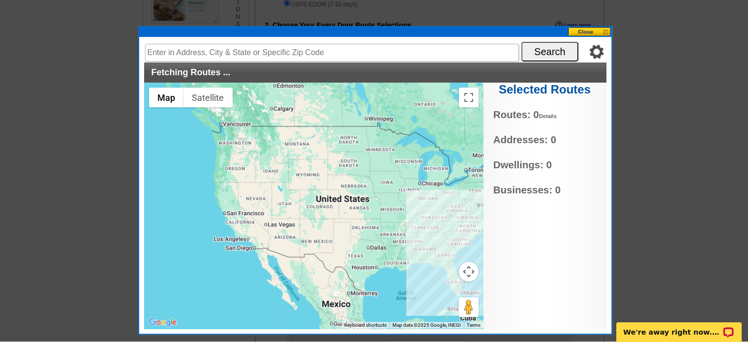
scroll to position [174, 0]
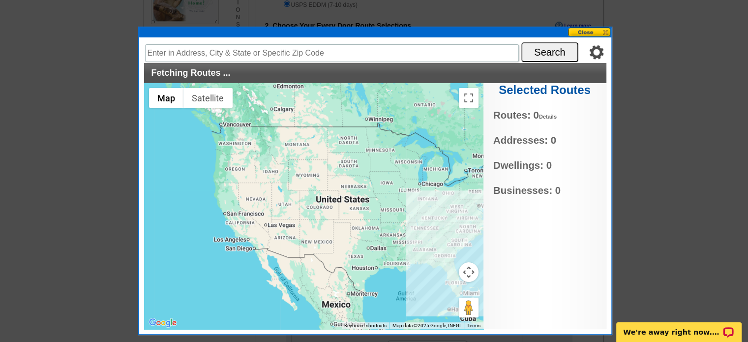
click at [598, 52] on img at bounding box center [596, 52] width 15 height 15
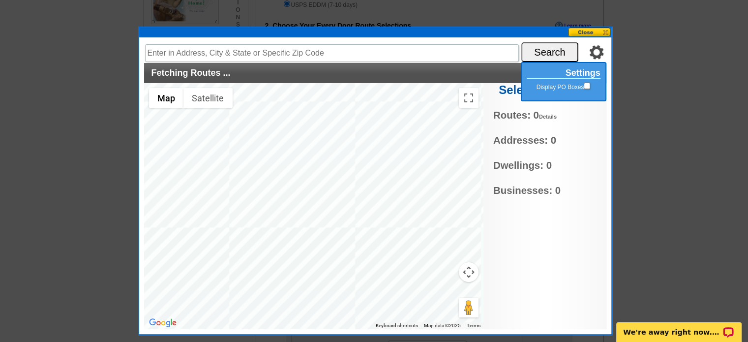
click at [598, 52] on img at bounding box center [596, 52] width 15 height 15
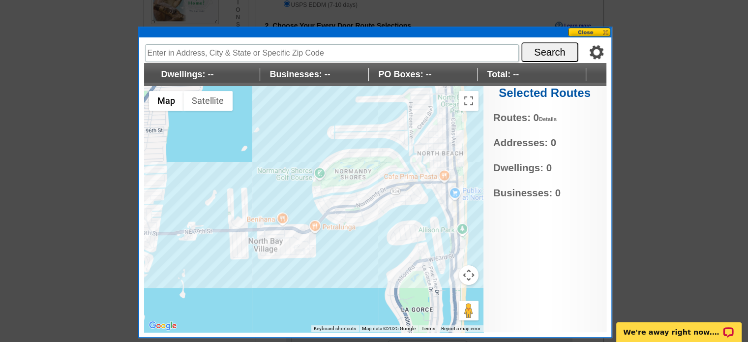
drag, startPoint x: 443, startPoint y: 213, endPoint x: 354, endPoint y: 245, distance: 94.4
click at [354, 245] on div at bounding box center [313, 209] width 339 height 246
click at [363, 184] on div at bounding box center [313, 209] width 339 height 246
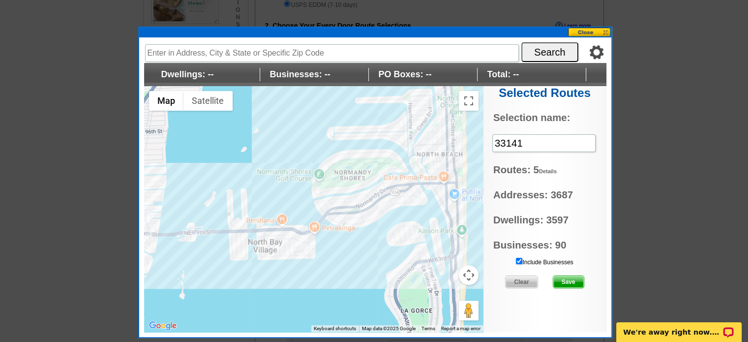
click at [566, 281] on span "Save" at bounding box center [568, 282] width 30 height 12
click at [573, 279] on span "Save" at bounding box center [568, 282] width 30 height 12
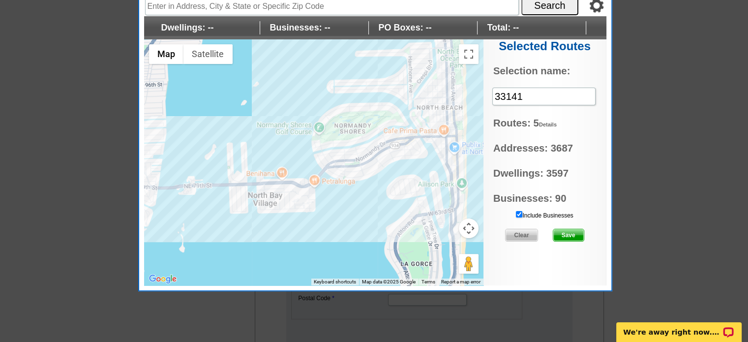
scroll to position [228, 0]
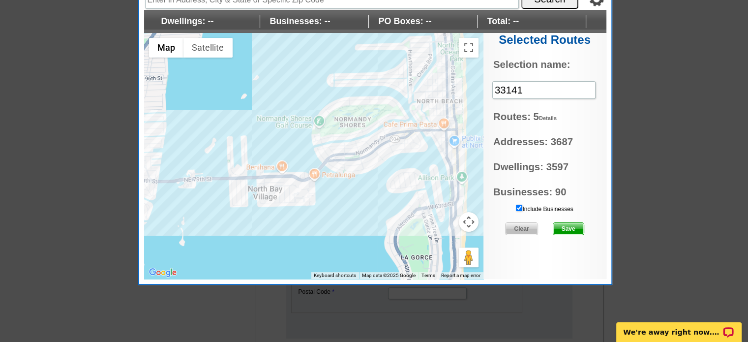
click at [572, 227] on span "Save" at bounding box center [568, 229] width 30 height 12
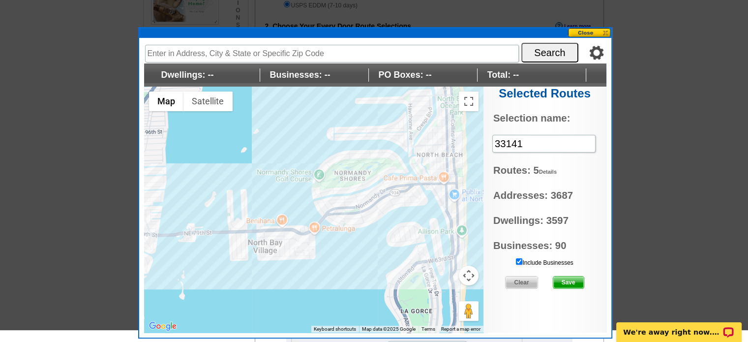
scroll to position [162, 0]
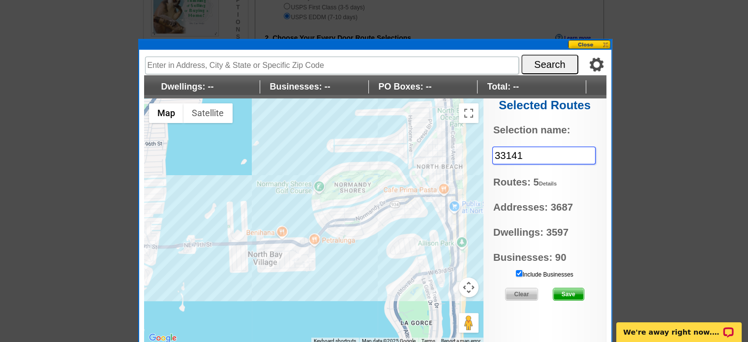
click at [554, 152] on input "33141" at bounding box center [543, 155] width 103 height 18
click at [548, 180] on link "Details" at bounding box center [548, 183] width 18 height 6
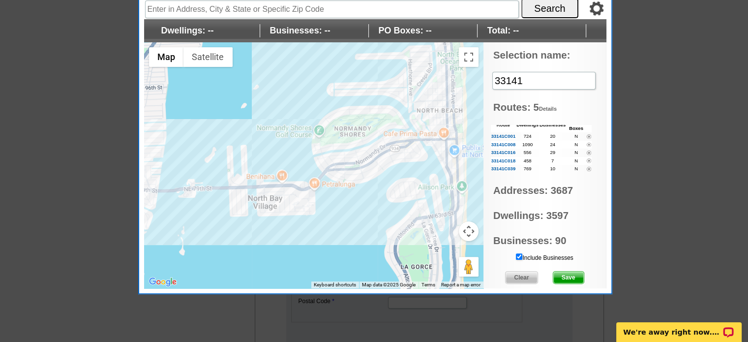
scroll to position [218, 0]
click at [556, 276] on span "Save" at bounding box center [568, 277] width 30 height 12
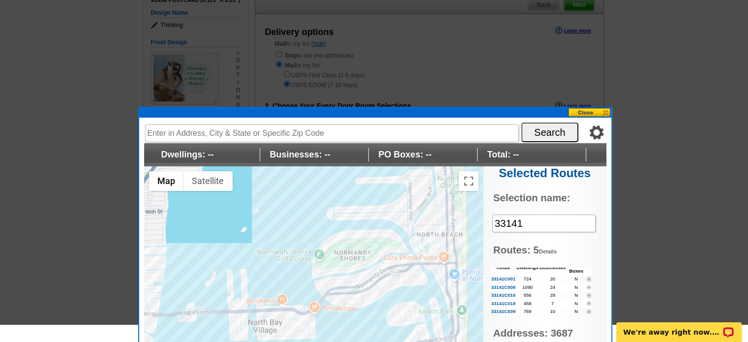
scroll to position [72, 0]
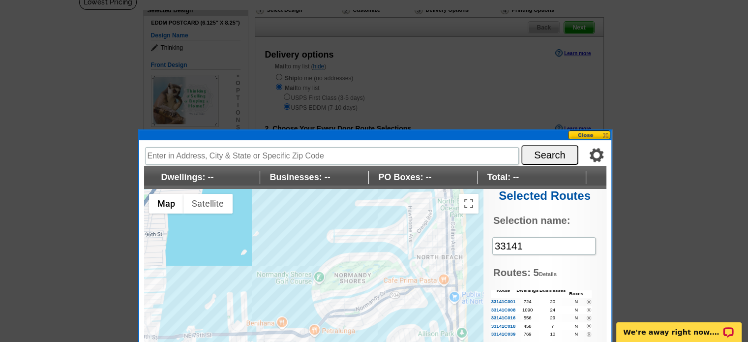
click at [589, 135] on button at bounding box center [589, 134] width 43 height 9
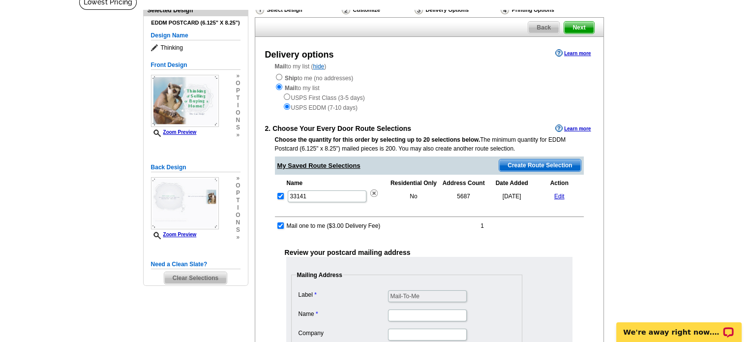
click at [558, 195] on link "Edit" at bounding box center [559, 196] width 10 height 7
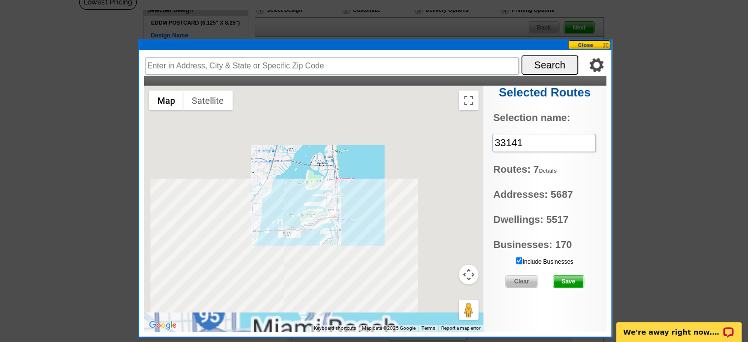
type input "648 Fairway Dr, Miami Beach, FL 33141, USA"
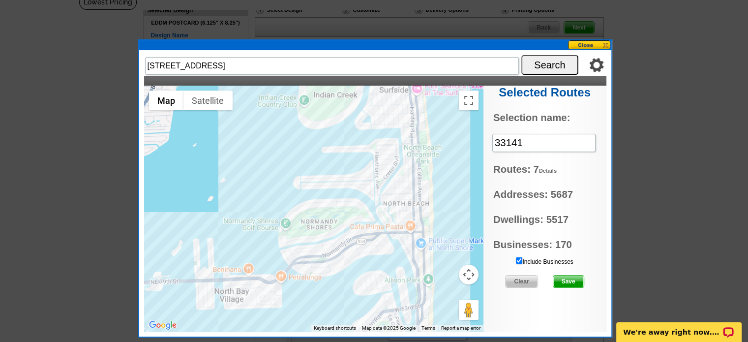
click at [575, 276] on span "Save" at bounding box center [568, 281] width 30 height 12
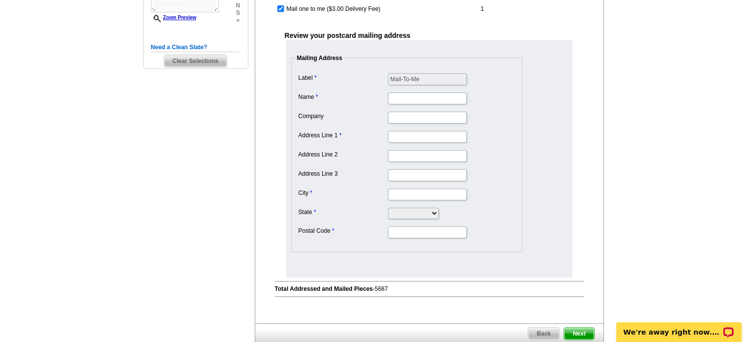
scroll to position [290, 0]
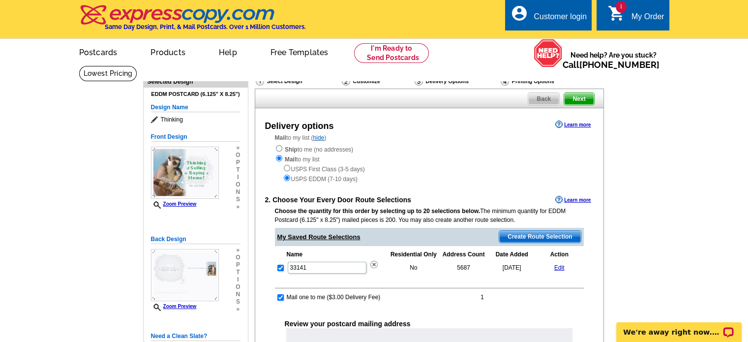
click at [594, 162] on div "Mail to my list ( hide ) Ship to me (no addresses) Mail to my list USPS First C…" at bounding box center [429, 158] width 348 height 50
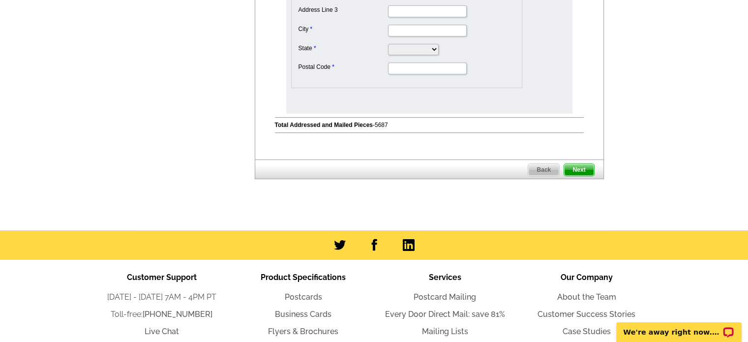
scroll to position [451, 0]
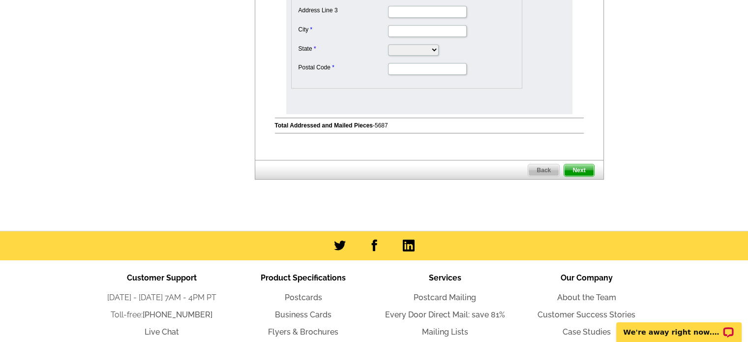
click at [576, 165] on span "Next" at bounding box center [578, 170] width 29 height 12
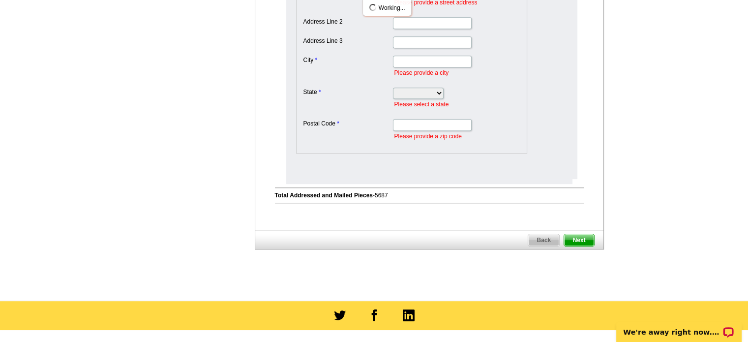
scroll to position [303, 0]
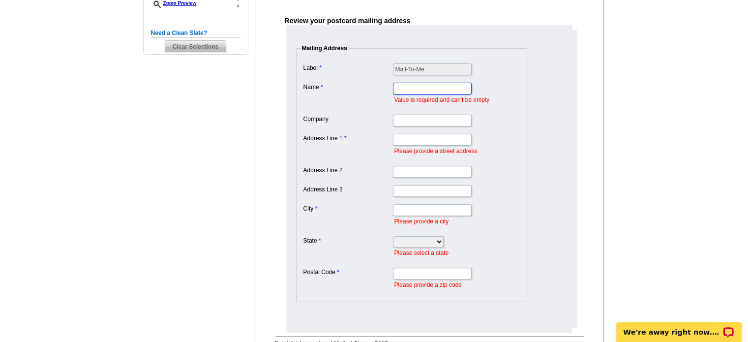
click at [418, 88] on input "Name" at bounding box center [432, 89] width 79 height 12
type input "[PERSON_NAME]"
type input "[STREET_ADDRESS]"
type input "Apt 3"
type input "[GEOGRAPHIC_DATA]"
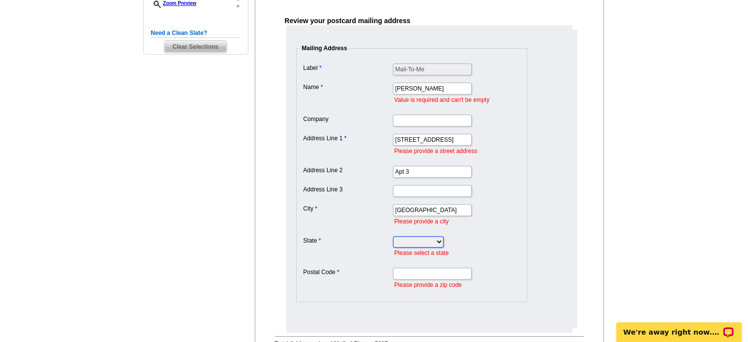
select select "FL"
type input "33141"
click at [448, 169] on input "Apt 3" at bounding box center [432, 172] width 79 height 12
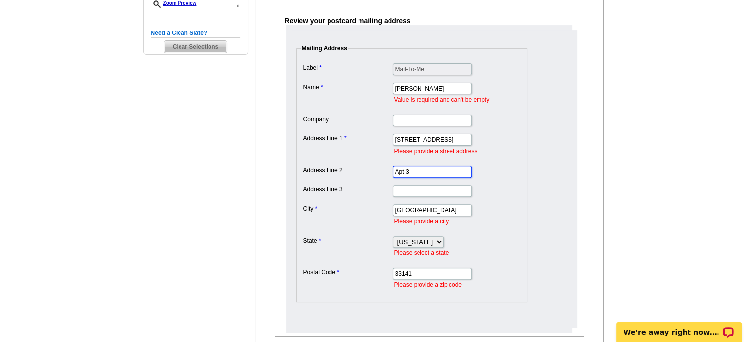
click at [448, 169] on input "Apt 3" at bounding box center [432, 172] width 79 height 12
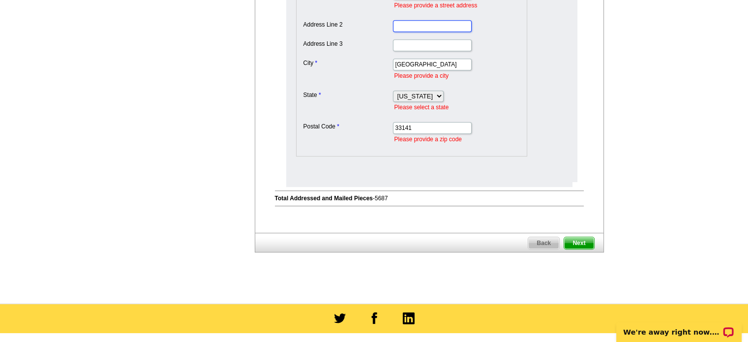
scroll to position [449, 0]
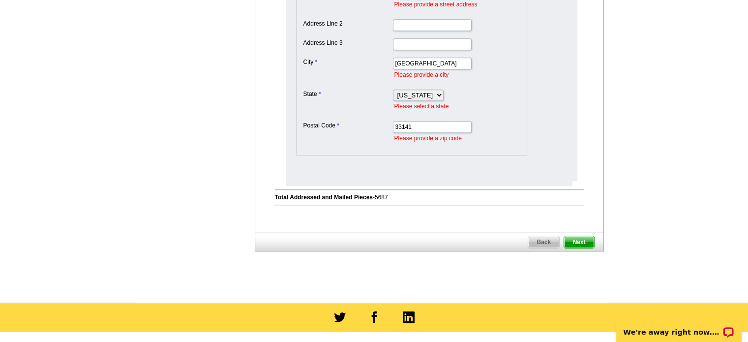
click at [584, 237] on span "Next" at bounding box center [578, 242] width 29 height 12
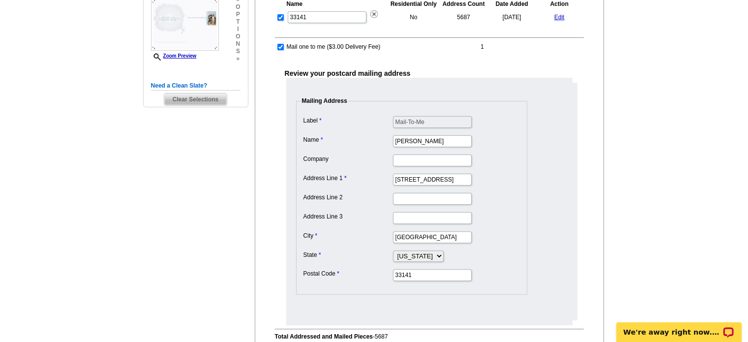
scroll to position [247, 0]
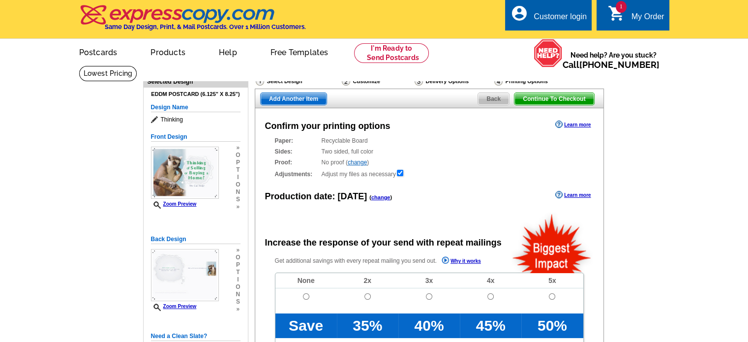
radio input "false"
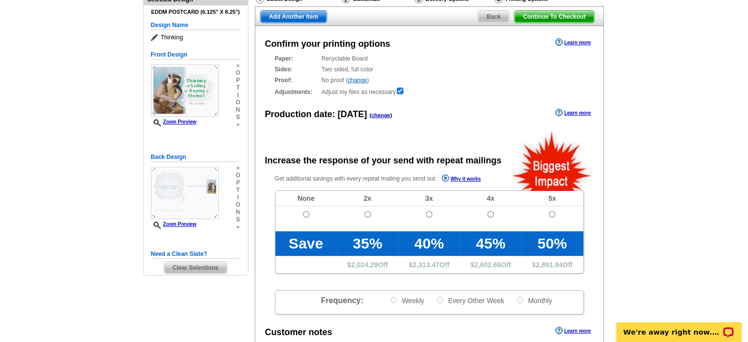
scroll to position [82, 0]
click at [305, 214] on input "radio" at bounding box center [306, 214] width 6 height 6
radio input "true"
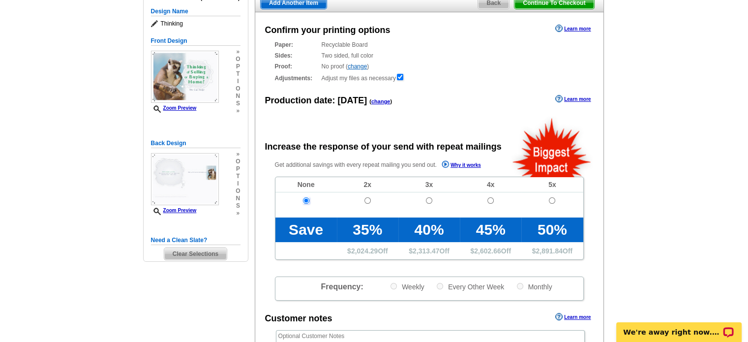
scroll to position [0, 0]
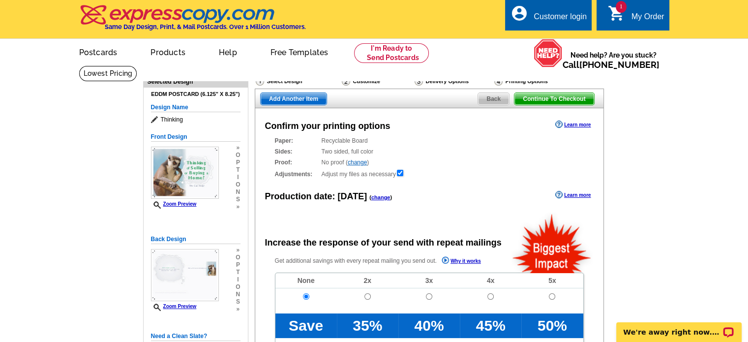
click at [496, 97] on span "Back" at bounding box center [493, 99] width 31 height 12
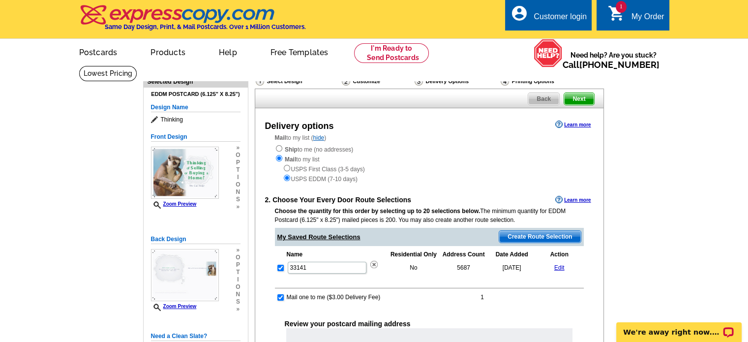
click at [547, 100] on span "Back" at bounding box center [543, 99] width 31 height 12
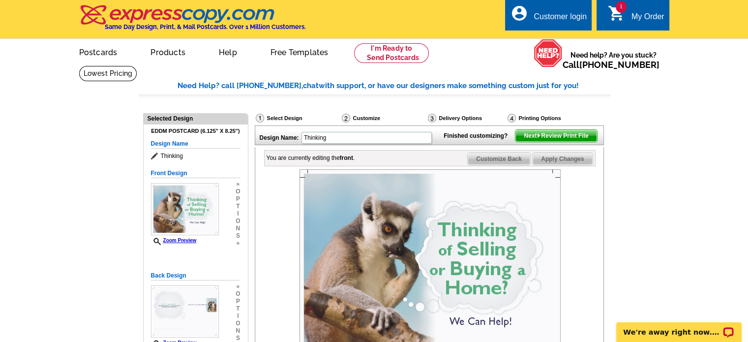
click at [552, 165] on span "Apply Changes" at bounding box center [561, 159] width 59 height 12
click at [558, 142] on span "Next Review Print File" at bounding box center [555, 136] width 81 height 12
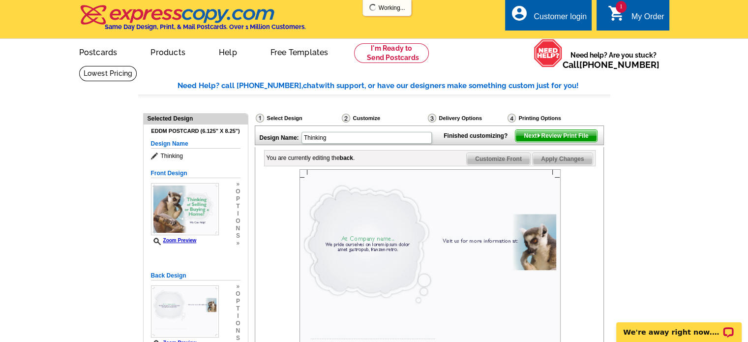
click at [550, 142] on span "Next Review Print File" at bounding box center [555, 136] width 81 height 12
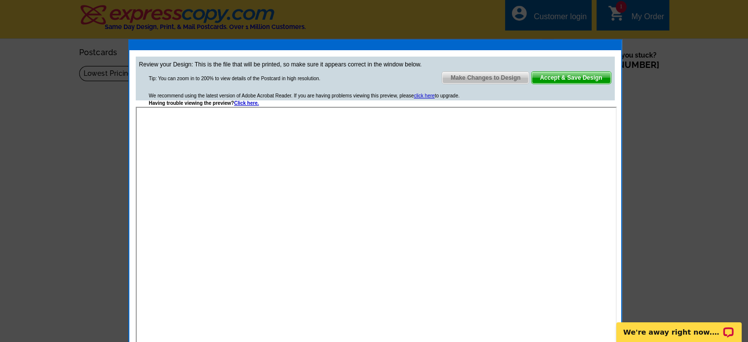
click at [582, 72] on span "Accept & Save Design" at bounding box center [570, 78] width 79 height 12
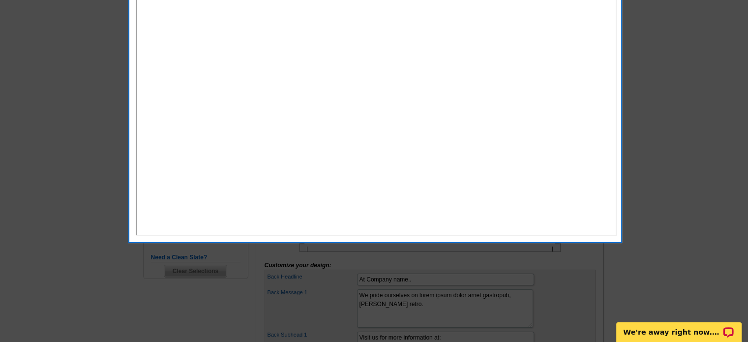
scroll to position [93, 0]
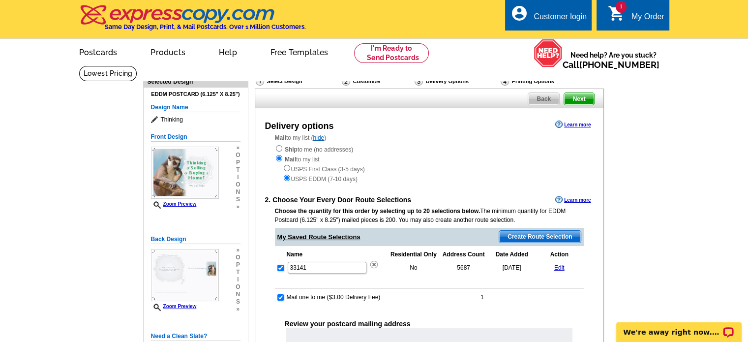
click at [560, 267] on link "Edit" at bounding box center [559, 267] width 10 height 7
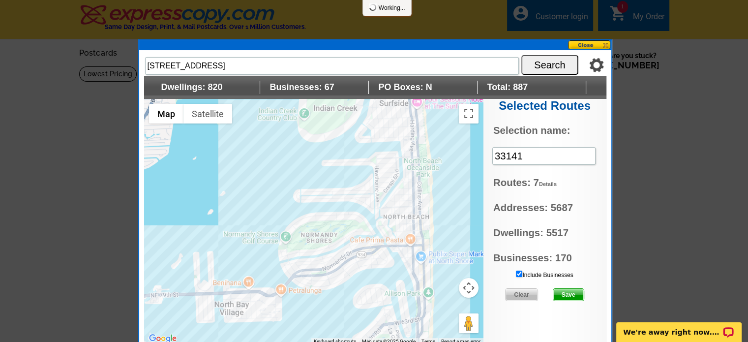
click at [371, 250] on div at bounding box center [313, 222] width 339 height 246
click at [370, 262] on div at bounding box center [313, 222] width 339 height 246
click at [355, 260] on div at bounding box center [313, 222] width 339 height 246
click at [339, 255] on div at bounding box center [313, 222] width 339 height 246
click at [335, 253] on div at bounding box center [313, 222] width 339 height 246
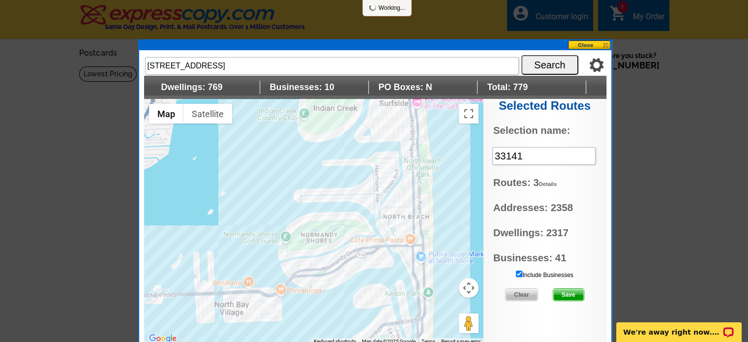
click at [318, 249] on div at bounding box center [313, 222] width 339 height 246
click at [298, 269] on div at bounding box center [313, 222] width 339 height 246
click at [296, 282] on div at bounding box center [313, 222] width 339 height 246
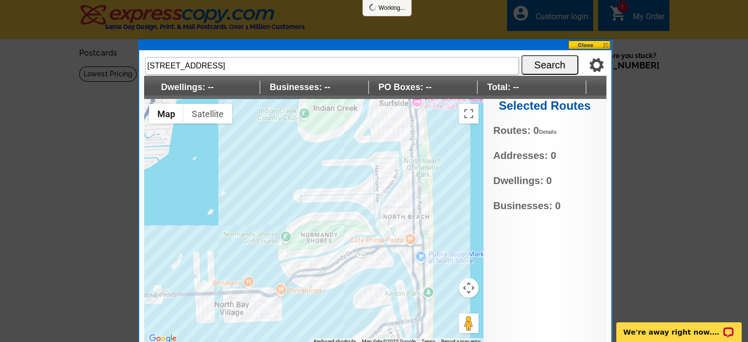
click at [353, 191] on div at bounding box center [313, 222] width 339 height 246
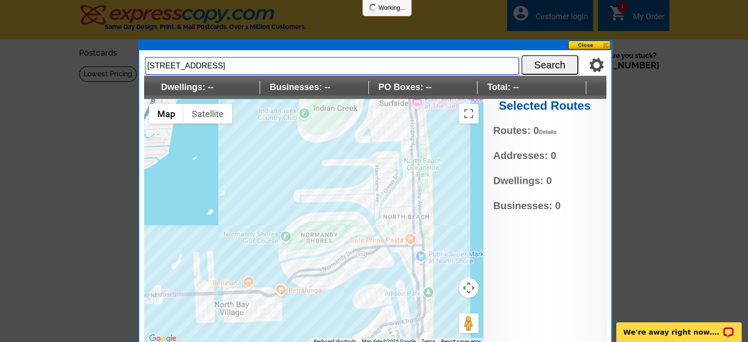
click at [429, 62] on input "648 Fairway Dr, Miami Beach, FL 33141, USA" at bounding box center [332, 66] width 374 height 18
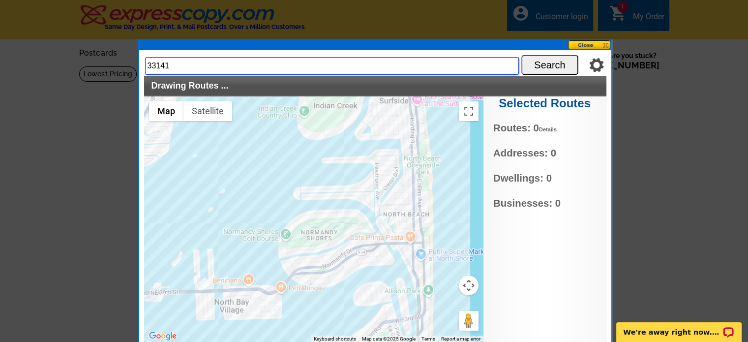
type input "33141"
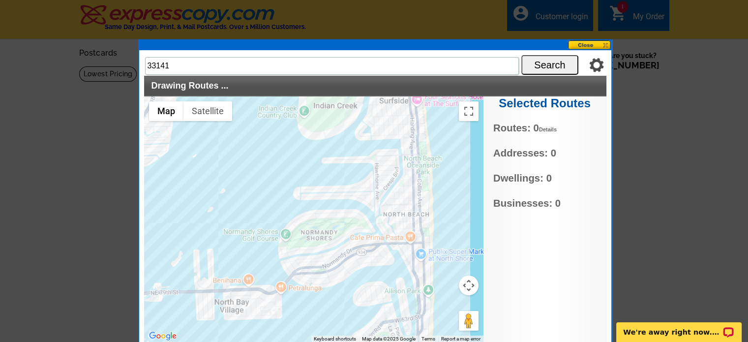
click at [538, 67] on button "Search" at bounding box center [549, 65] width 57 height 20
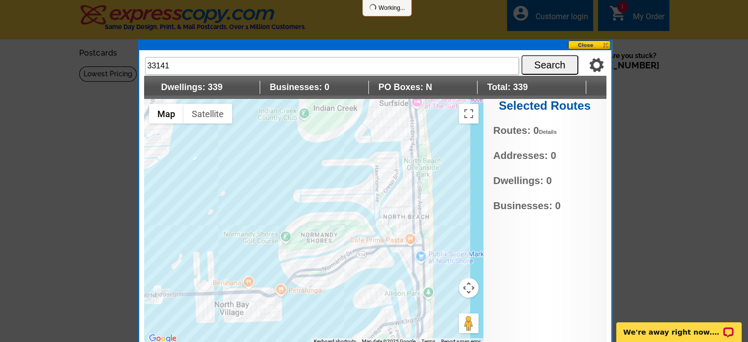
click at [350, 196] on div at bounding box center [313, 222] width 339 height 246
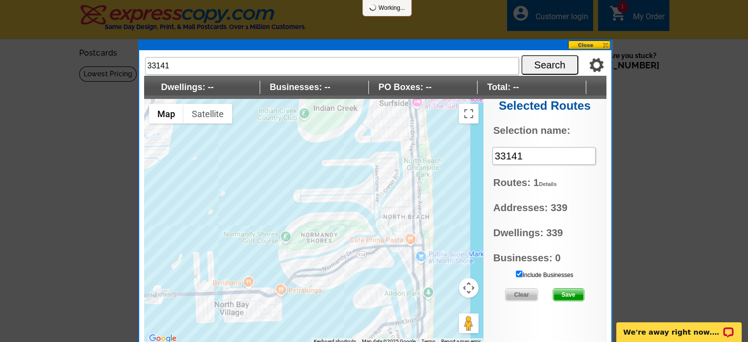
click at [569, 292] on span "Save" at bounding box center [568, 294] width 30 height 12
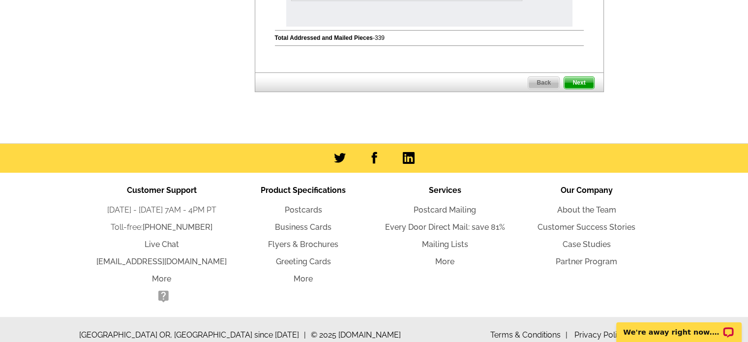
scroll to position [545, 0]
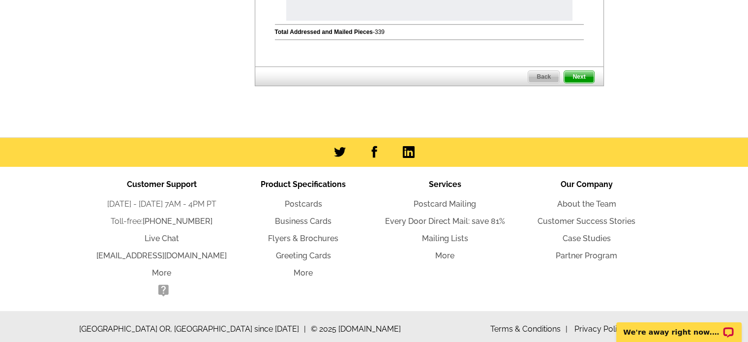
click at [578, 77] on span "Next" at bounding box center [578, 77] width 29 height 12
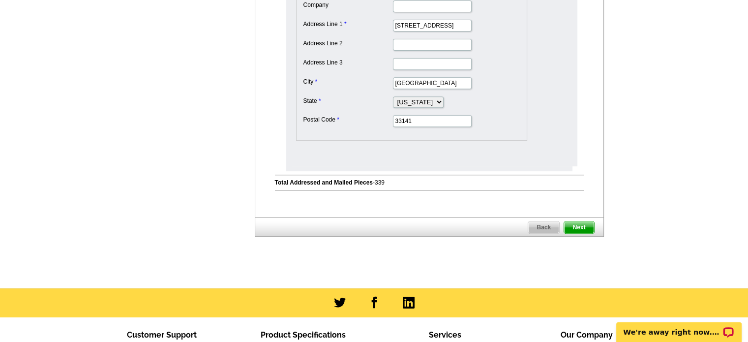
scroll to position [386, 0]
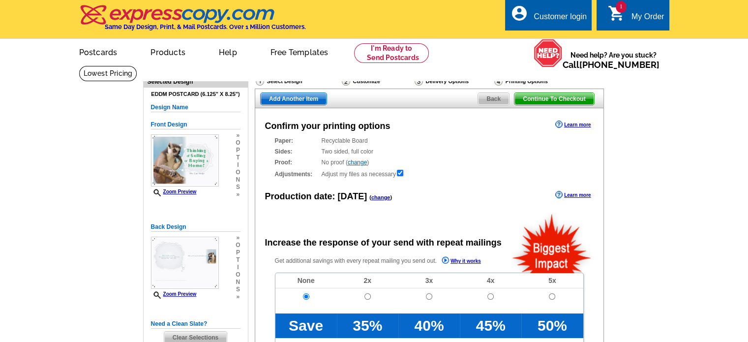
radio input "false"
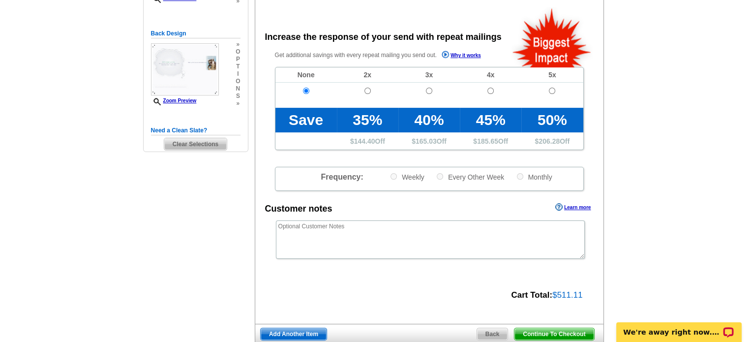
scroll to position [204, 0]
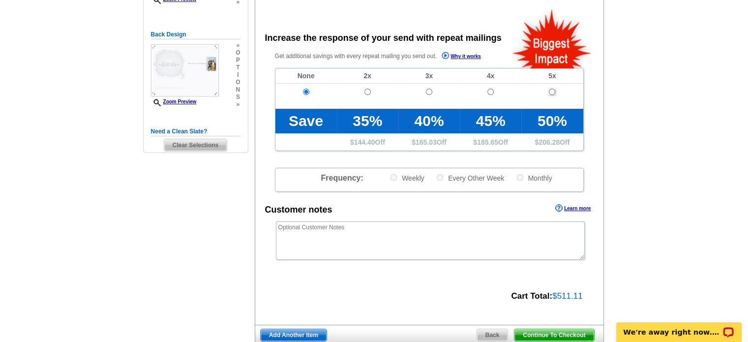
click at [552, 90] on input "radio" at bounding box center [551, 91] width 6 height 6
radio input "true"
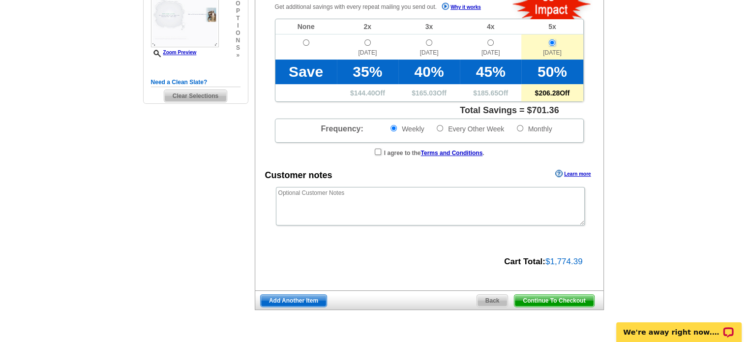
scroll to position [255, 0]
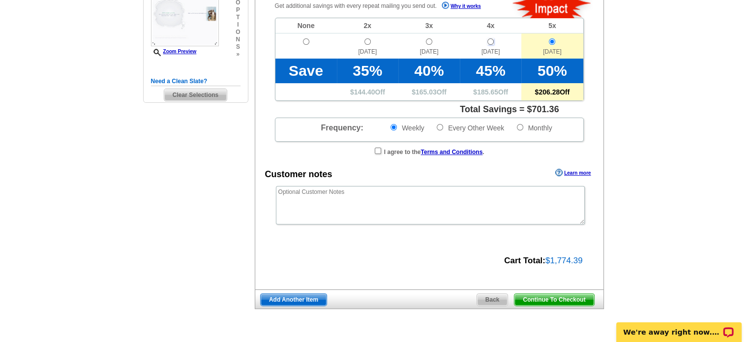
click at [489, 41] on input "radio" at bounding box center [490, 41] width 6 height 6
radio input "true"
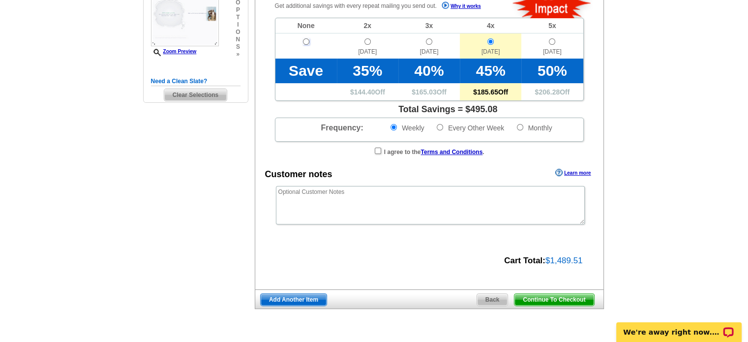
click at [306, 41] on input "radio" at bounding box center [306, 41] width 6 height 6
radio input "true"
radio input "false"
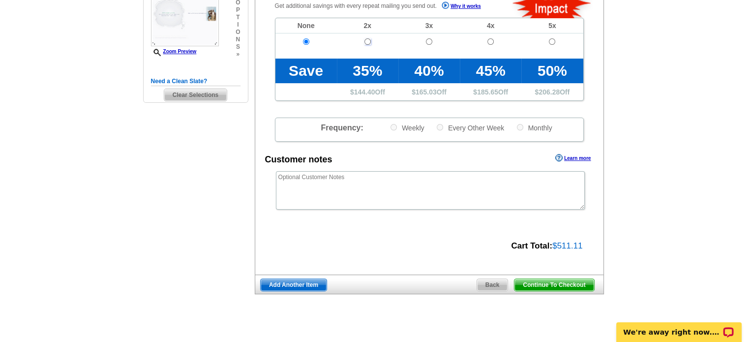
click at [369, 41] on input "radio" at bounding box center [367, 41] width 6 height 6
radio input "true"
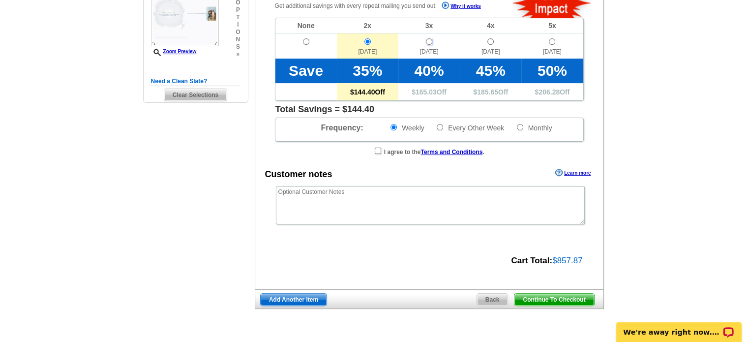
click at [427, 41] on input "radio" at bounding box center [429, 41] width 6 height 6
radio input "true"
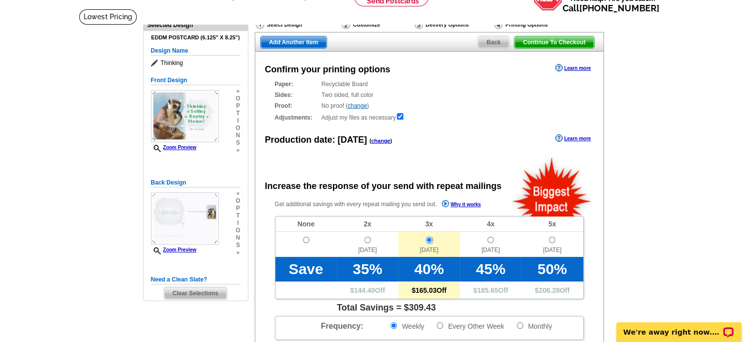
scroll to position [0, 0]
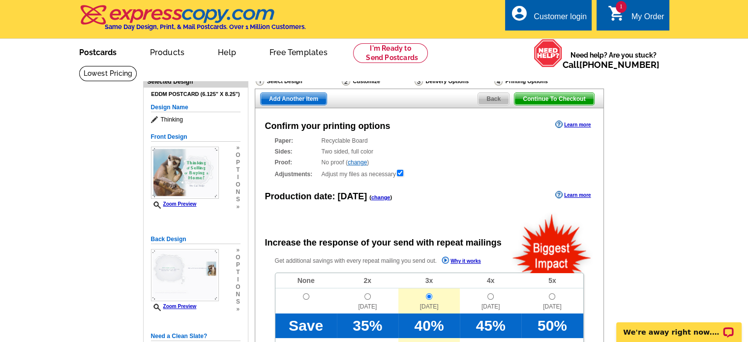
click at [98, 51] on link "Postcards" at bounding box center [97, 51] width 69 height 23
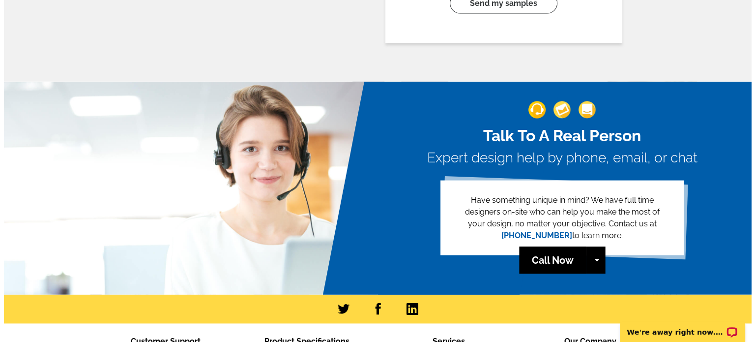
scroll to position [2240, 0]
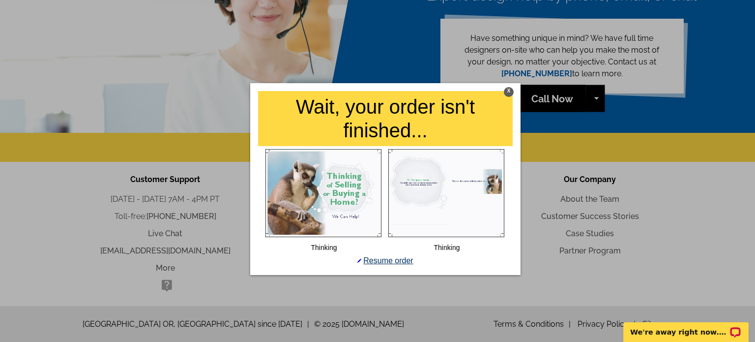
click at [395, 259] on link "Resume order" at bounding box center [385, 260] width 56 height 8
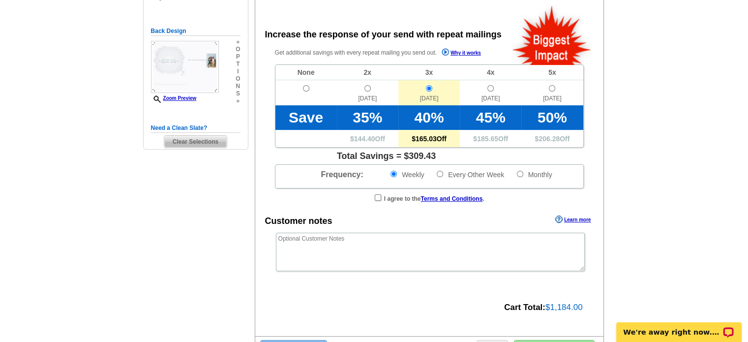
scroll to position [271, 0]
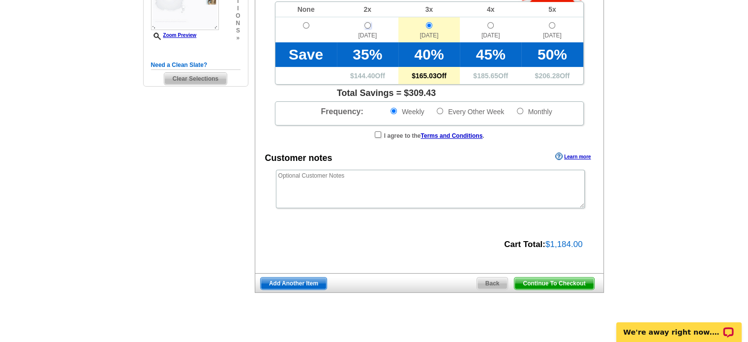
click at [368, 23] on input "radio" at bounding box center [367, 25] width 6 height 6
radio input "true"
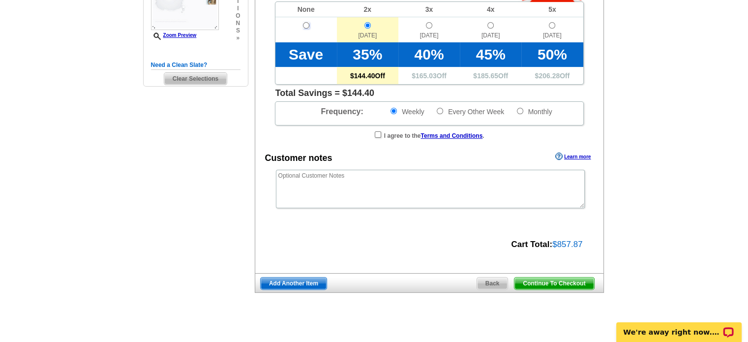
click at [307, 25] on input "radio" at bounding box center [306, 25] width 6 height 6
radio input "true"
radio input "false"
